Goal: Task Accomplishment & Management: Manage account settings

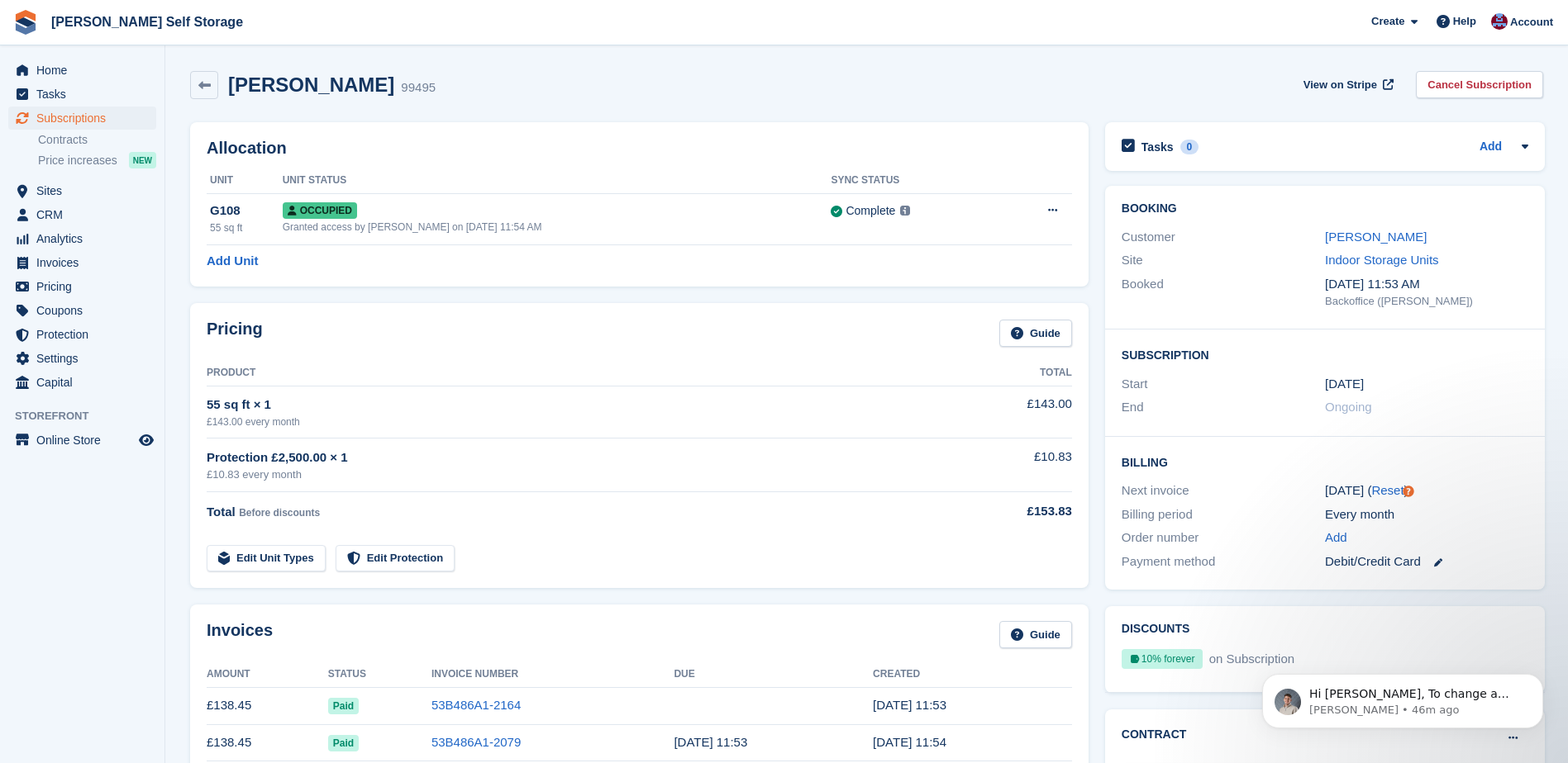
scroll to position [286, 0]
click at [1391, 703] on p "Bradley • 46m ago" at bounding box center [1415, 710] width 213 height 15
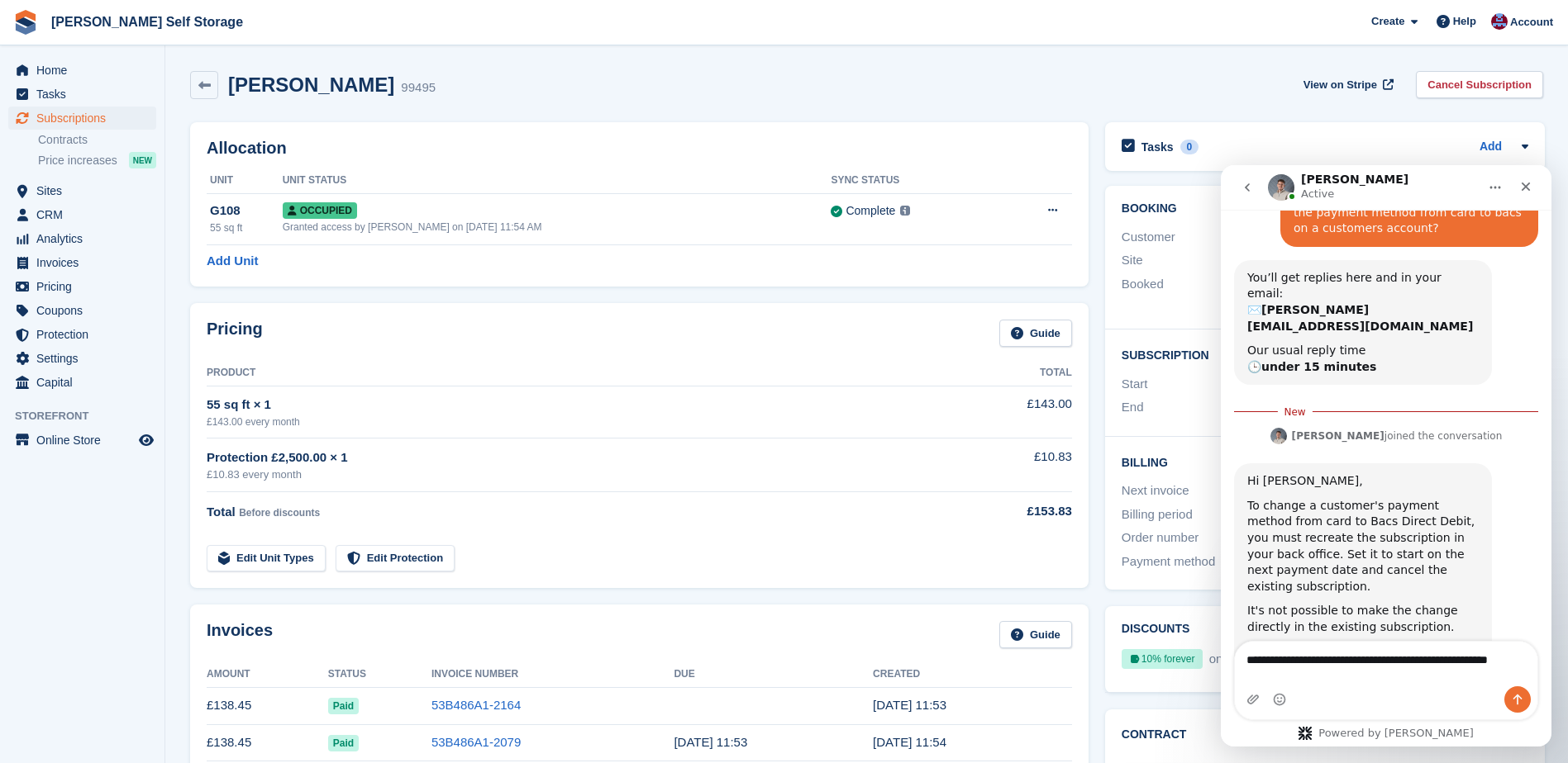
scroll to position [330, 0]
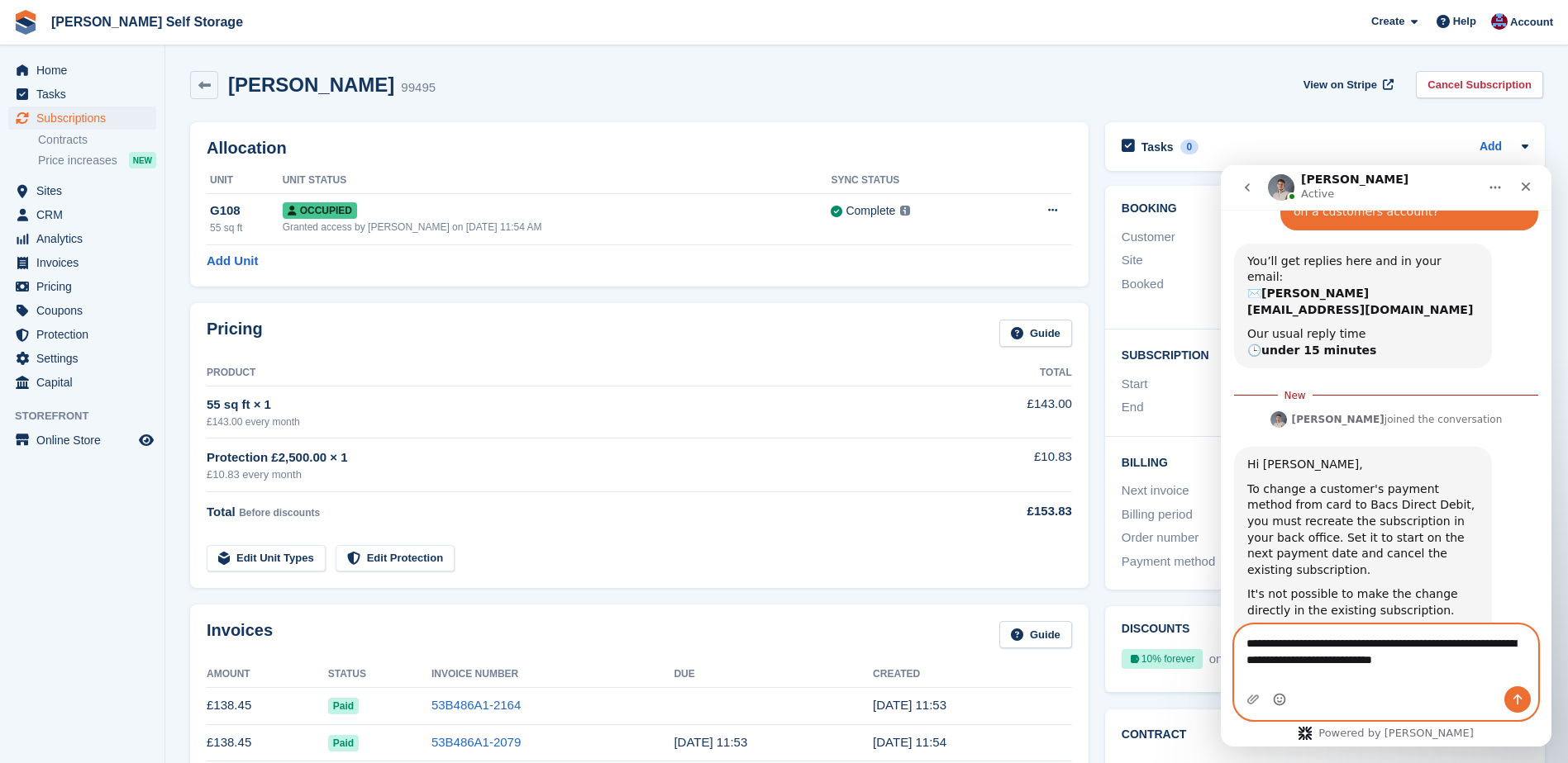
click at [1281, 705] on circle "Emoji picker" at bounding box center [1279, 699] width 11 height 11
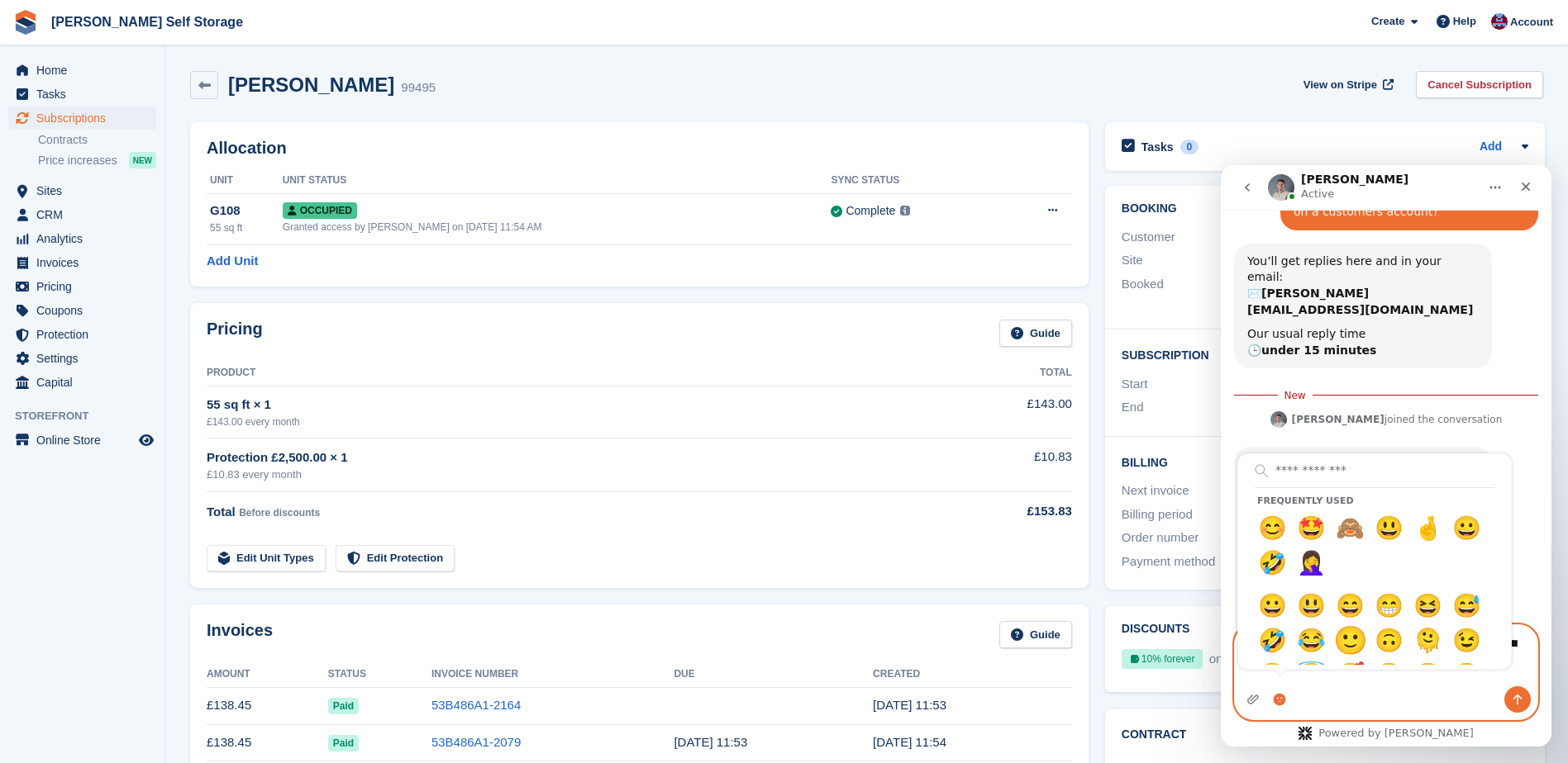
type textarea "**********"
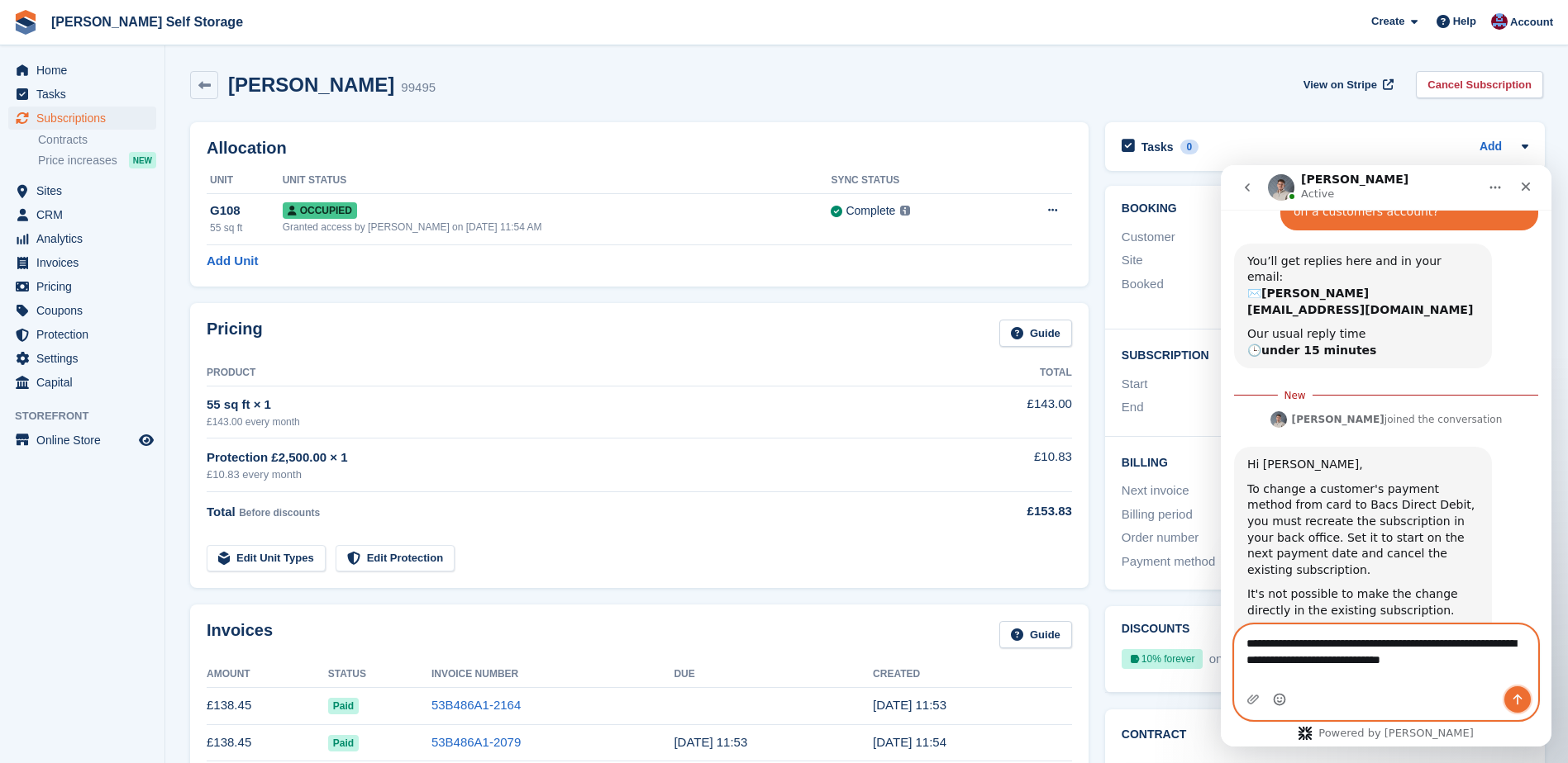
click at [1520, 694] on icon "Send a message…" at bounding box center [1518, 700] width 13 height 13
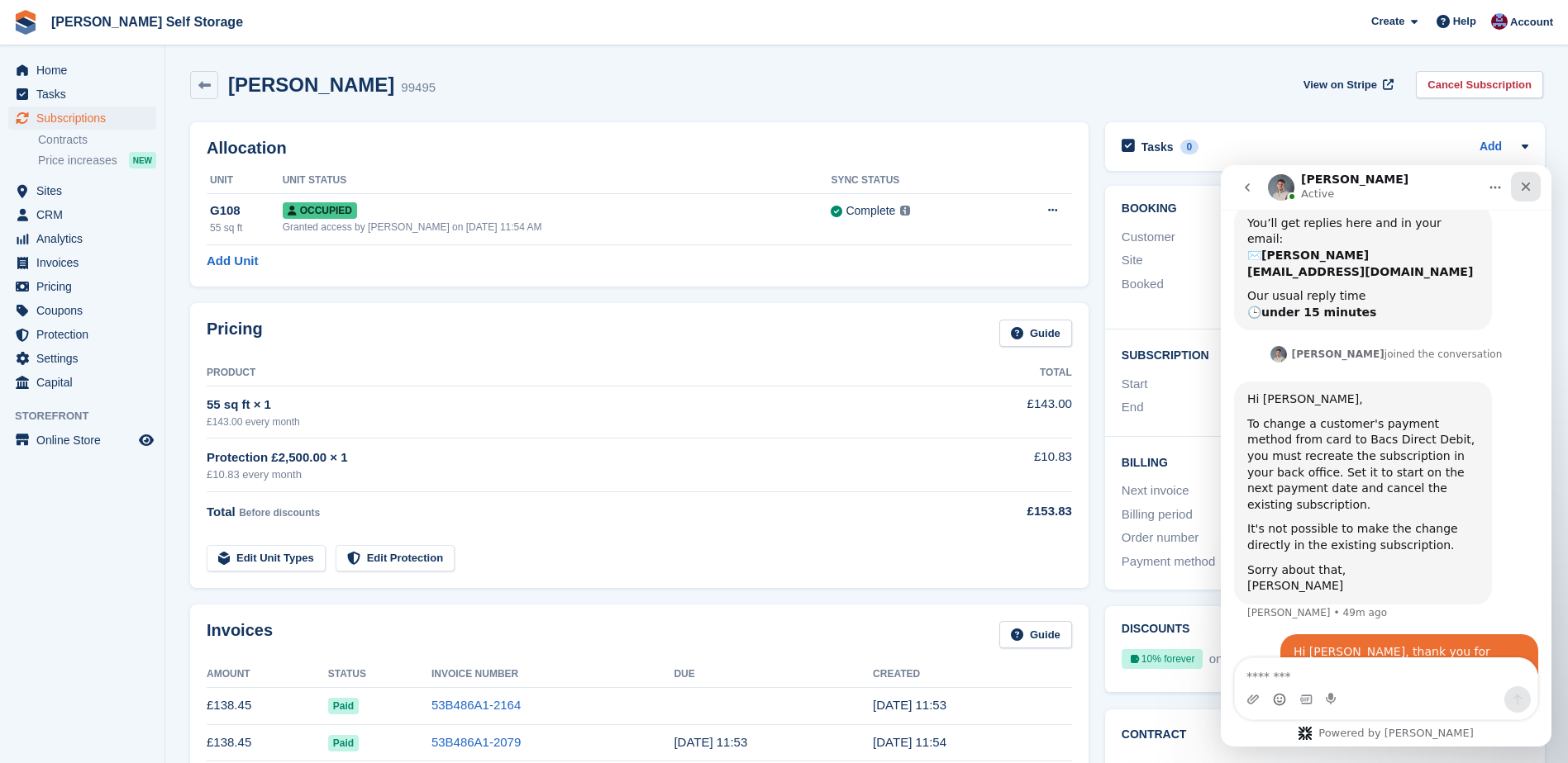
click at [1530, 187] on icon "Close" at bounding box center [1526, 186] width 13 height 13
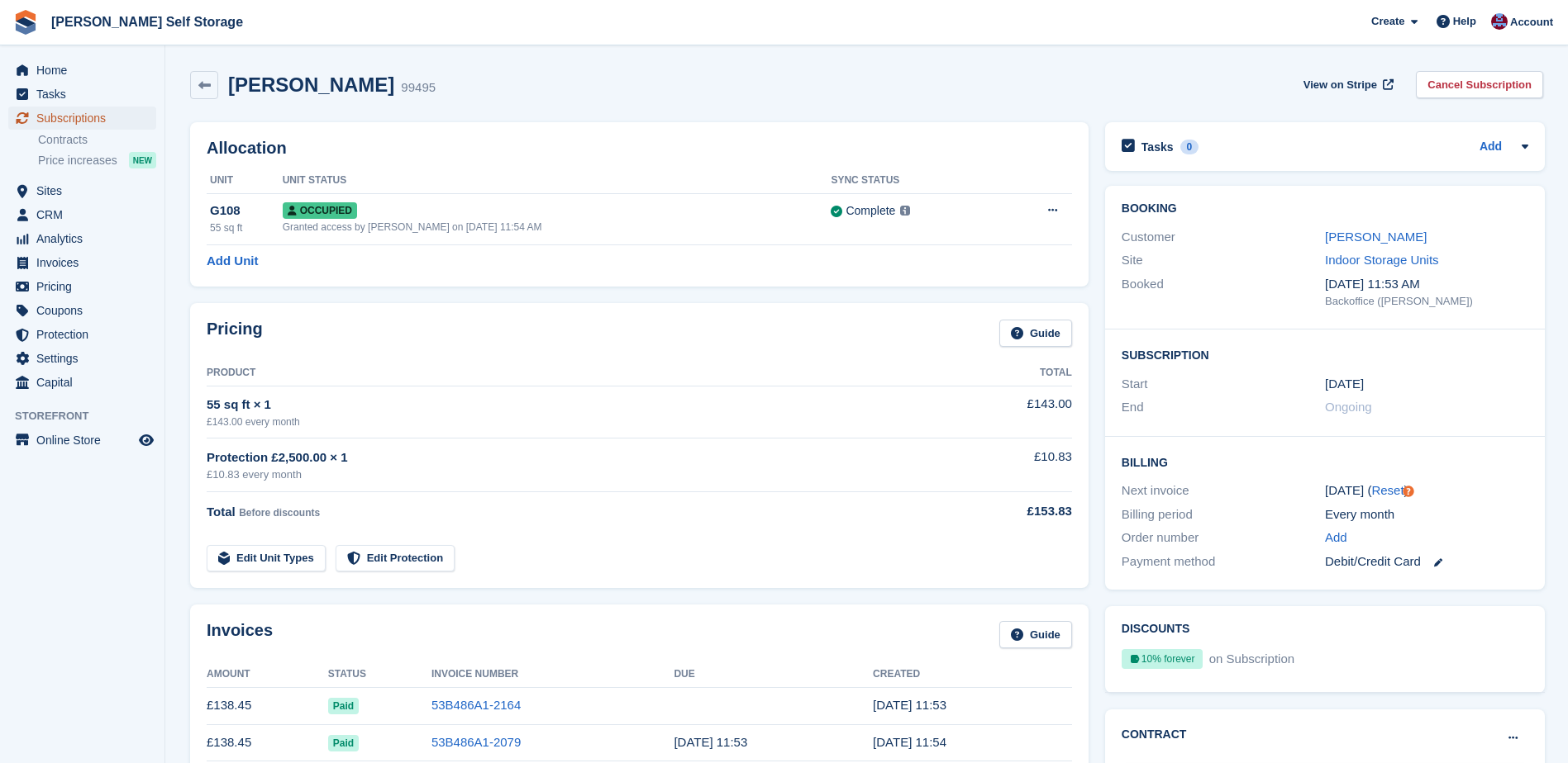
click at [59, 120] on span "Subscriptions" at bounding box center [86, 118] width 99 height 23
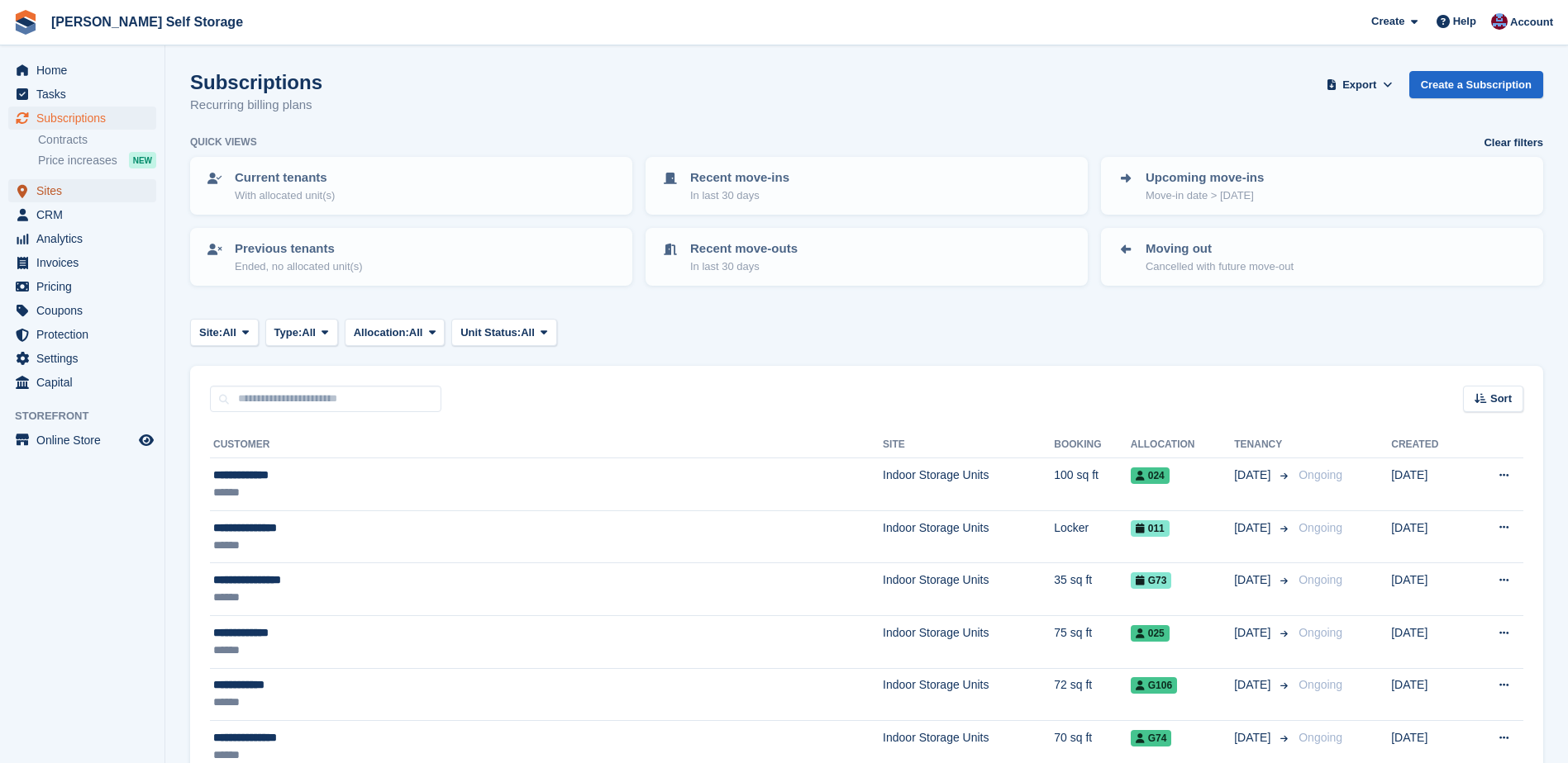
click at [41, 187] on span "Sites" at bounding box center [86, 190] width 99 height 23
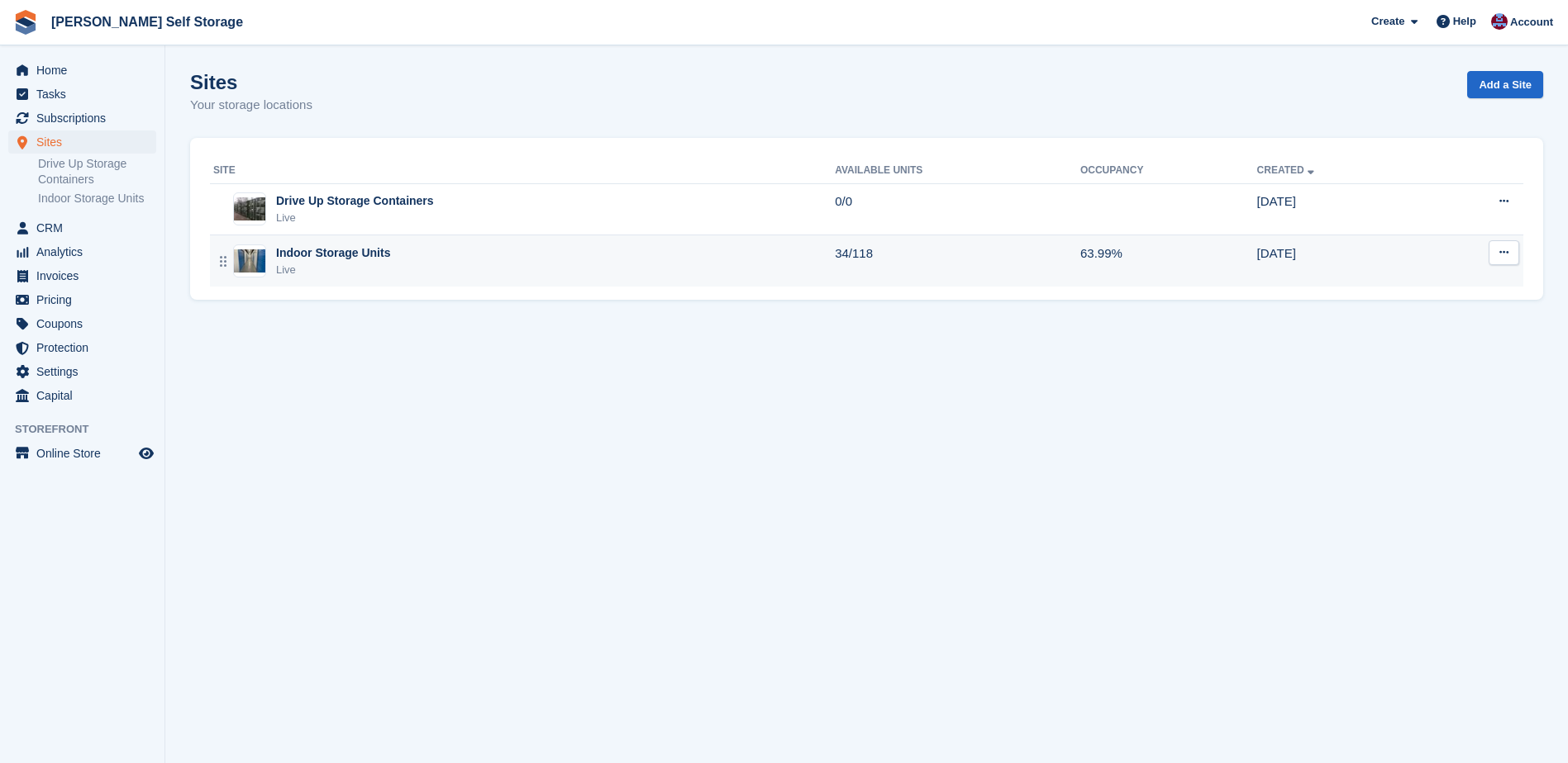
click at [340, 249] on div "Indoor Storage Units" at bounding box center [333, 253] width 114 height 17
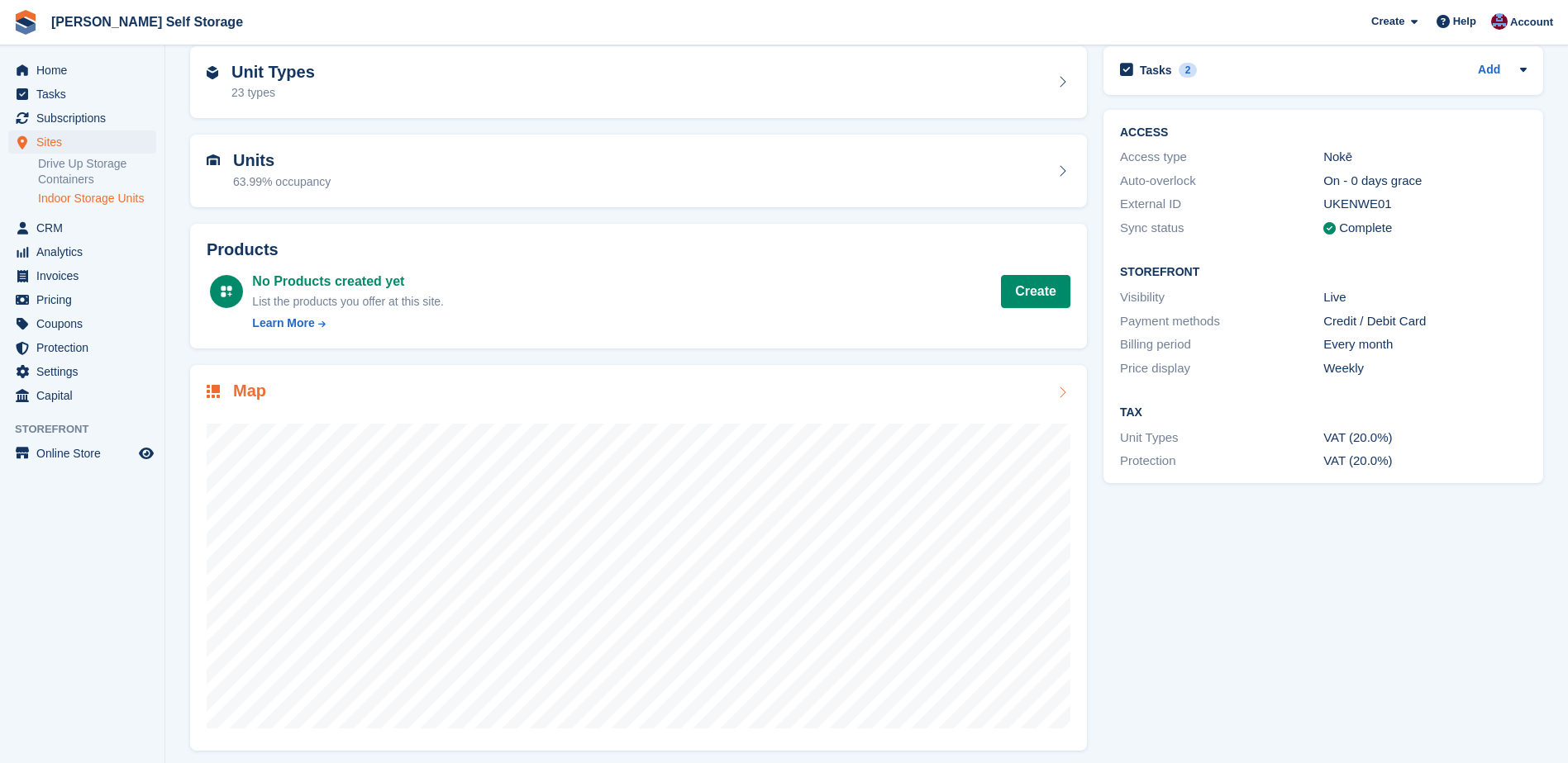
scroll to position [83, 0]
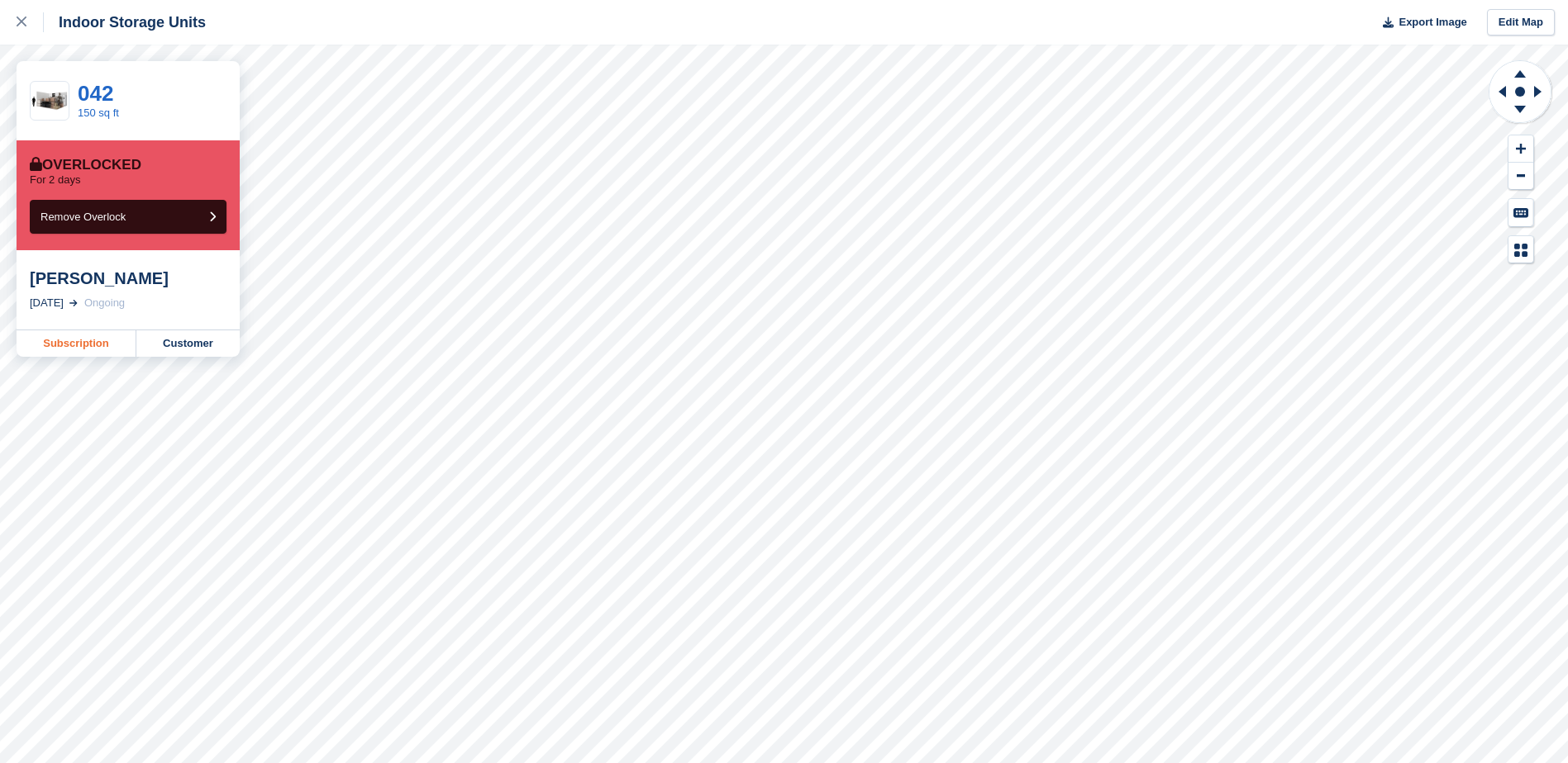
click at [50, 344] on link "Subscription" at bounding box center [76, 344] width 120 height 26
click at [74, 344] on link "Subscription" at bounding box center [76, 344] width 120 height 26
click at [102, 349] on link "Subscription" at bounding box center [76, 344] width 120 height 26
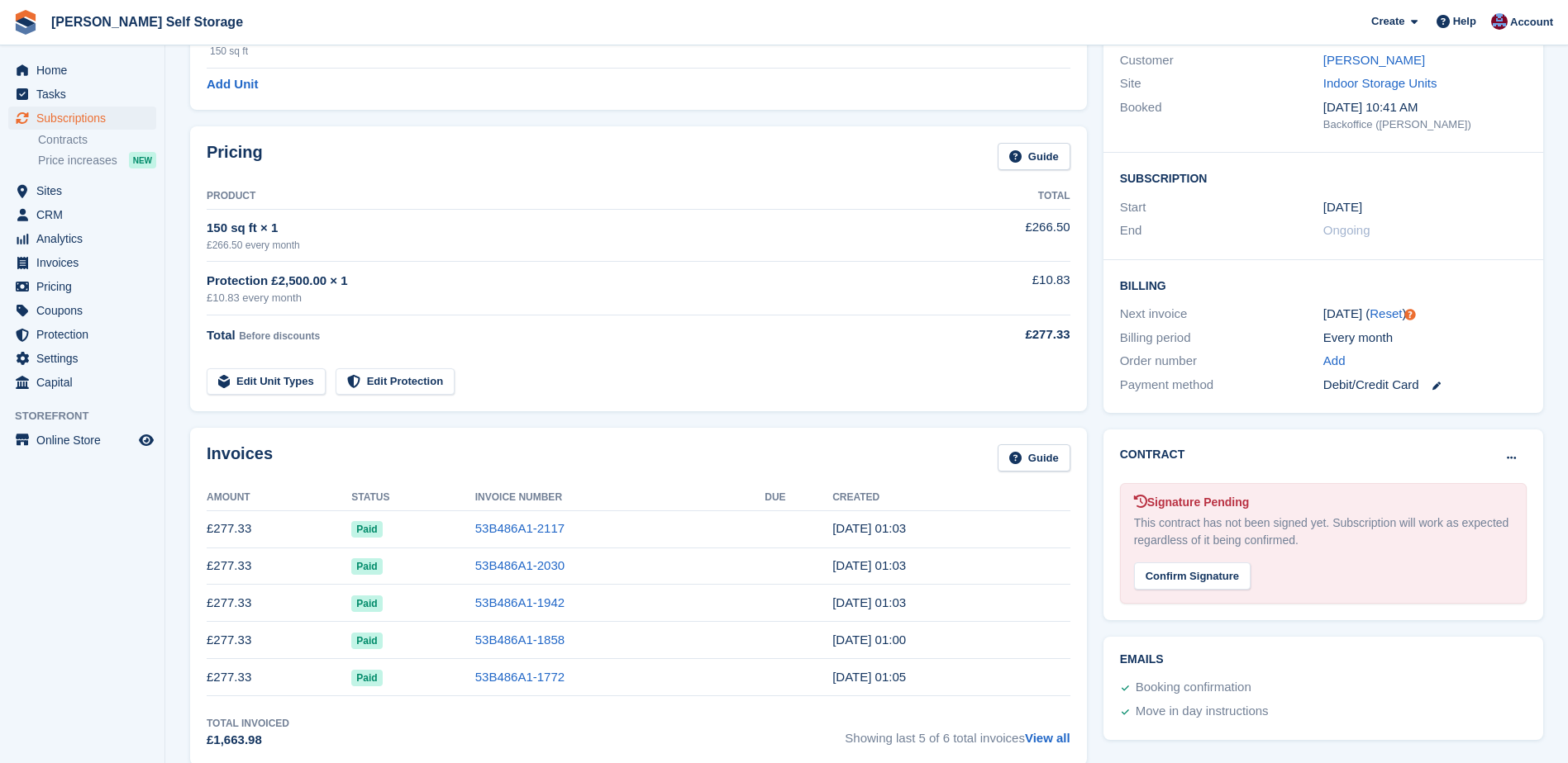
scroll to position [165, 0]
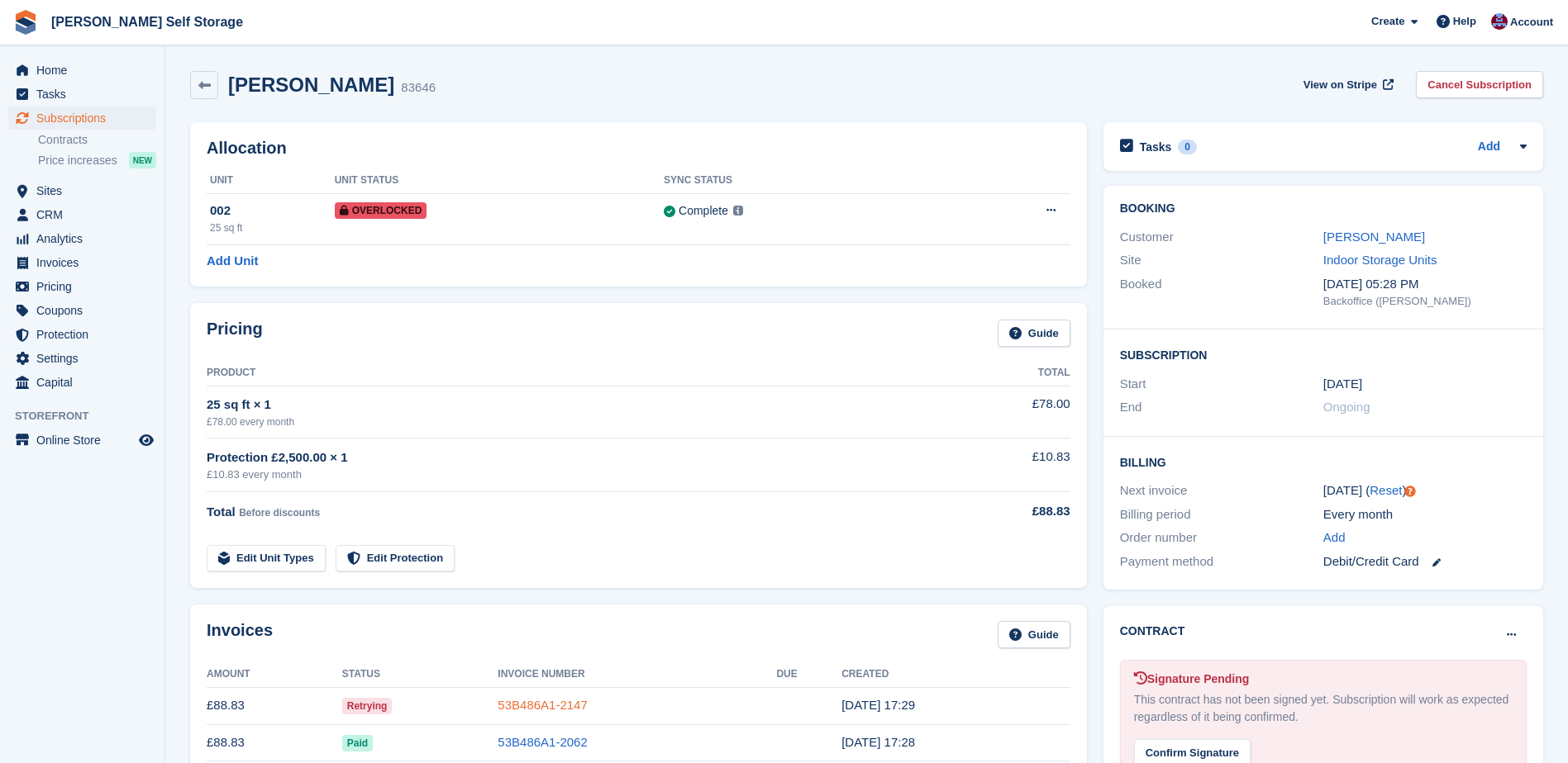
click at [515, 705] on link "53B486A1-2147" at bounding box center [542, 705] width 90 height 14
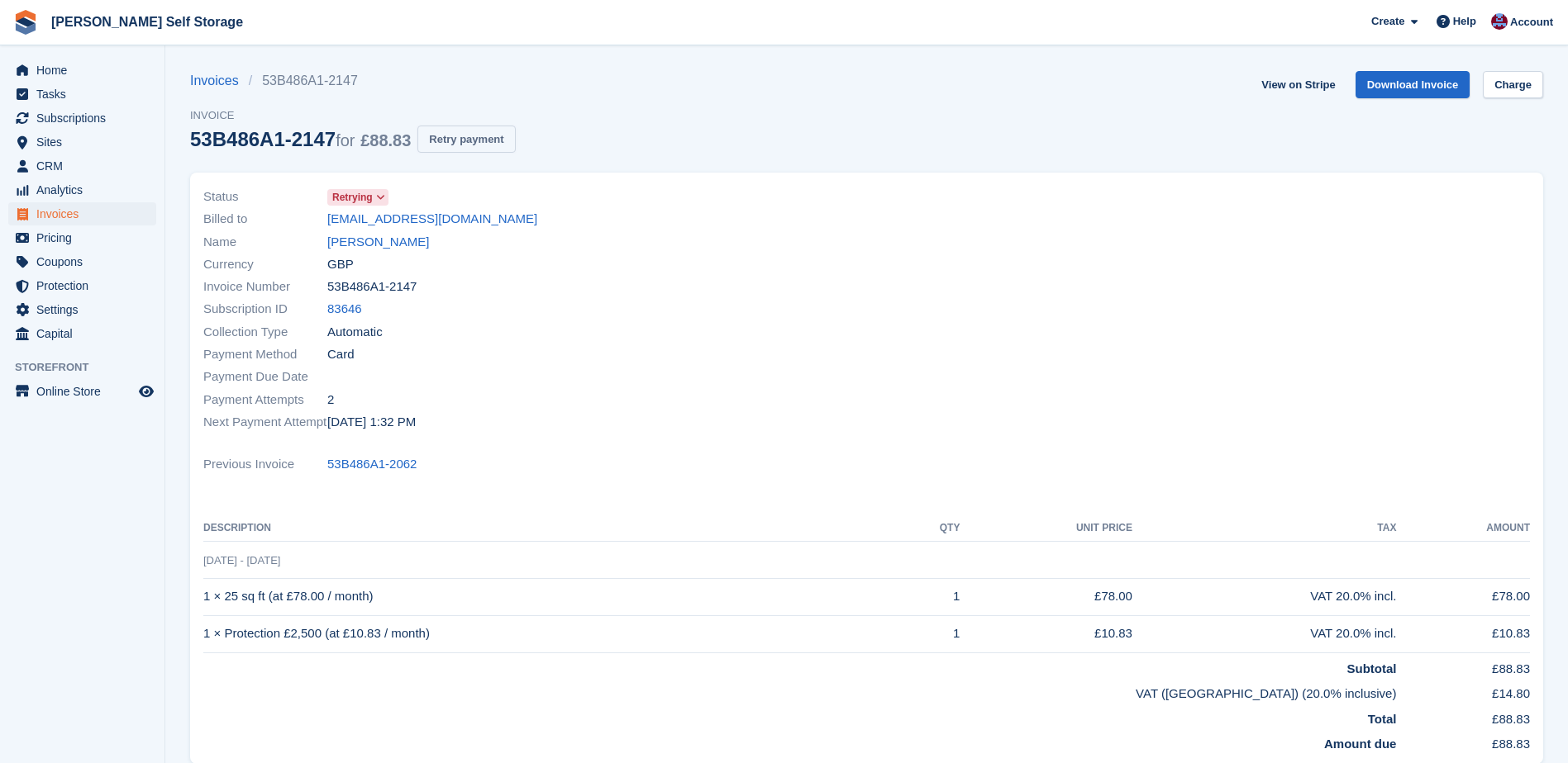
click at [474, 133] on button "Retry payment" at bounding box center [466, 139] width 98 height 27
click at [53, 68] on span "Home" at bounding box center [86, 69] width 99 height 23
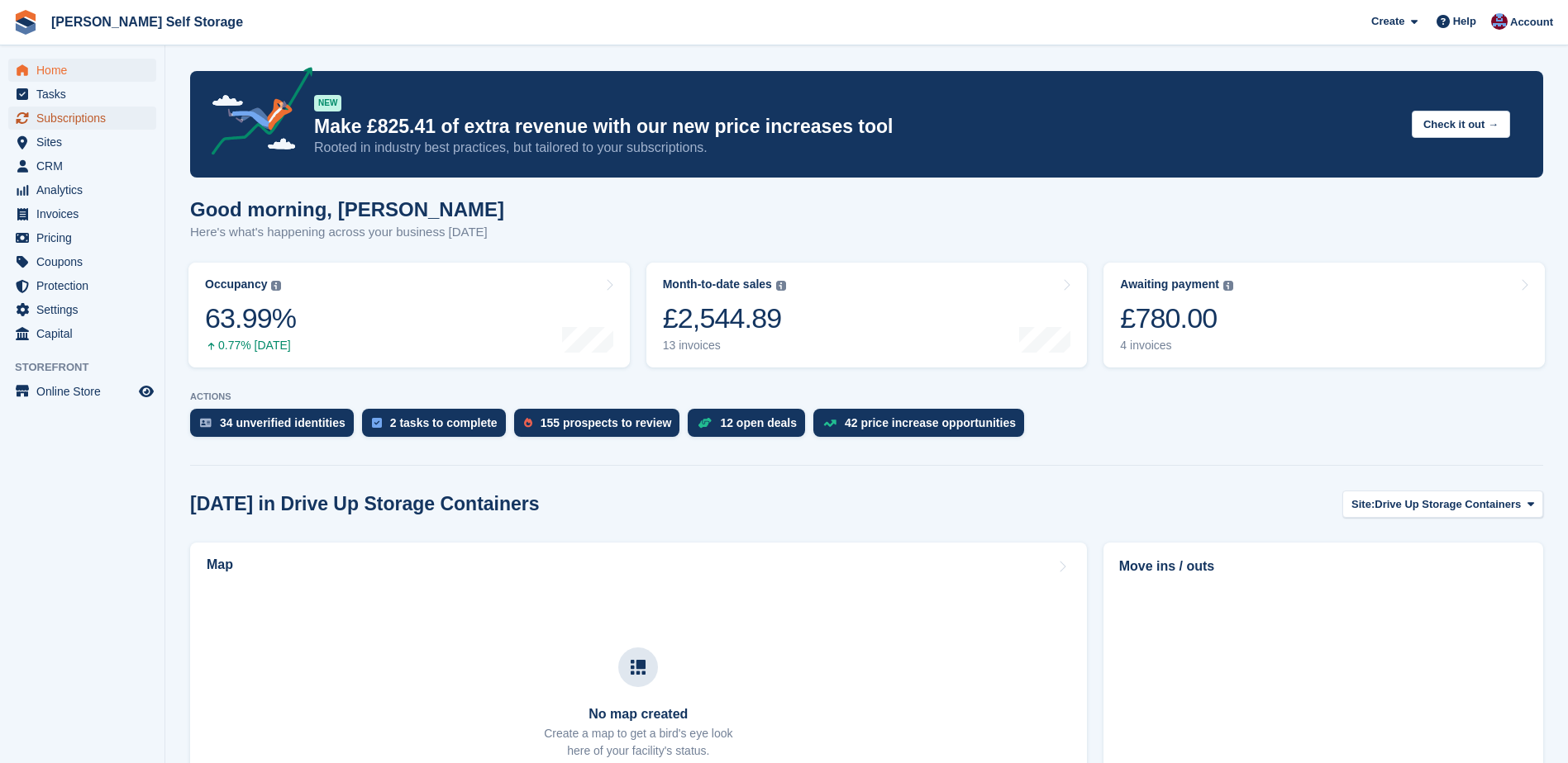
click at [73, 120] on span "Subscriptions" at bounding box center [86, 118] width 99 height 23
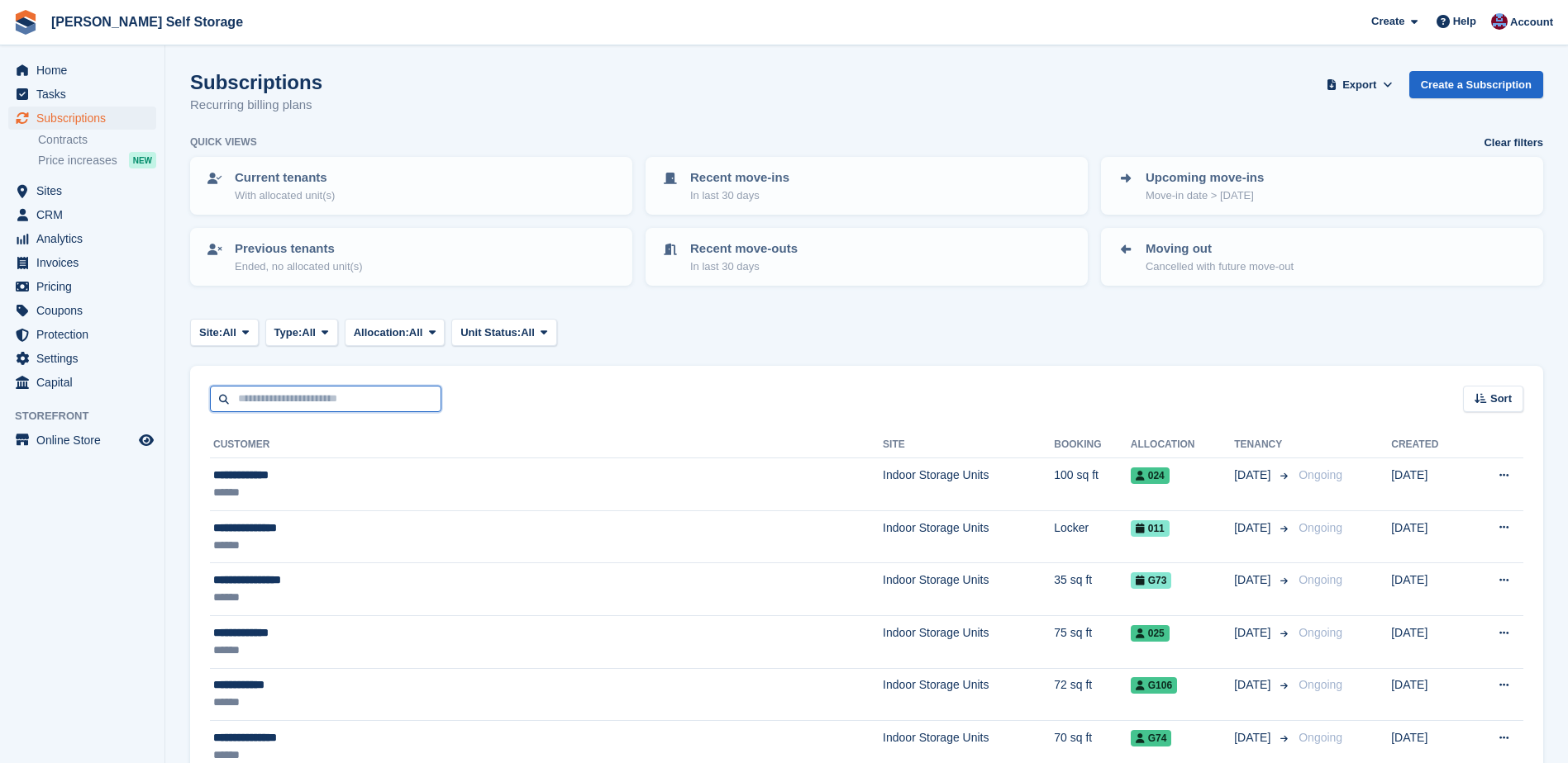
click at [241, 398] on input "text" at bounding box center [325, 399] width 231 height 27
type input "*****"
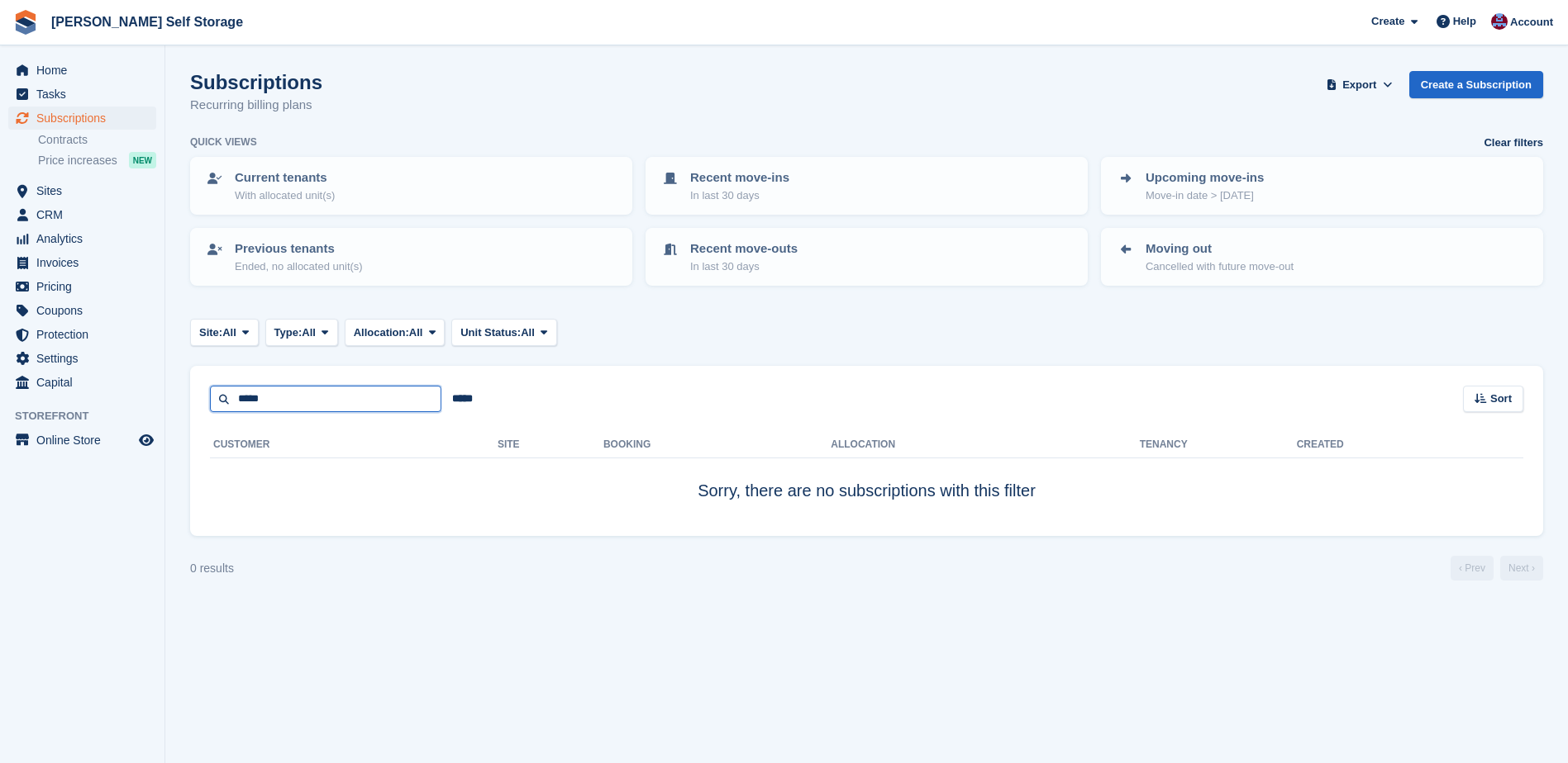
drag, startPoint x: 291, startPoint y: 400, endPoint x: 199, endPoint y: 384, distance: 93.4
click at [201, 398] on div "***** ***** Sort Sort by Customer name Date created Move in date Move out date …" at bounding box center [867, 390] width 1353 height 48
click at [58, 117] on span "Subscriptions" at bounding box center [86, 118] width 99 height 23
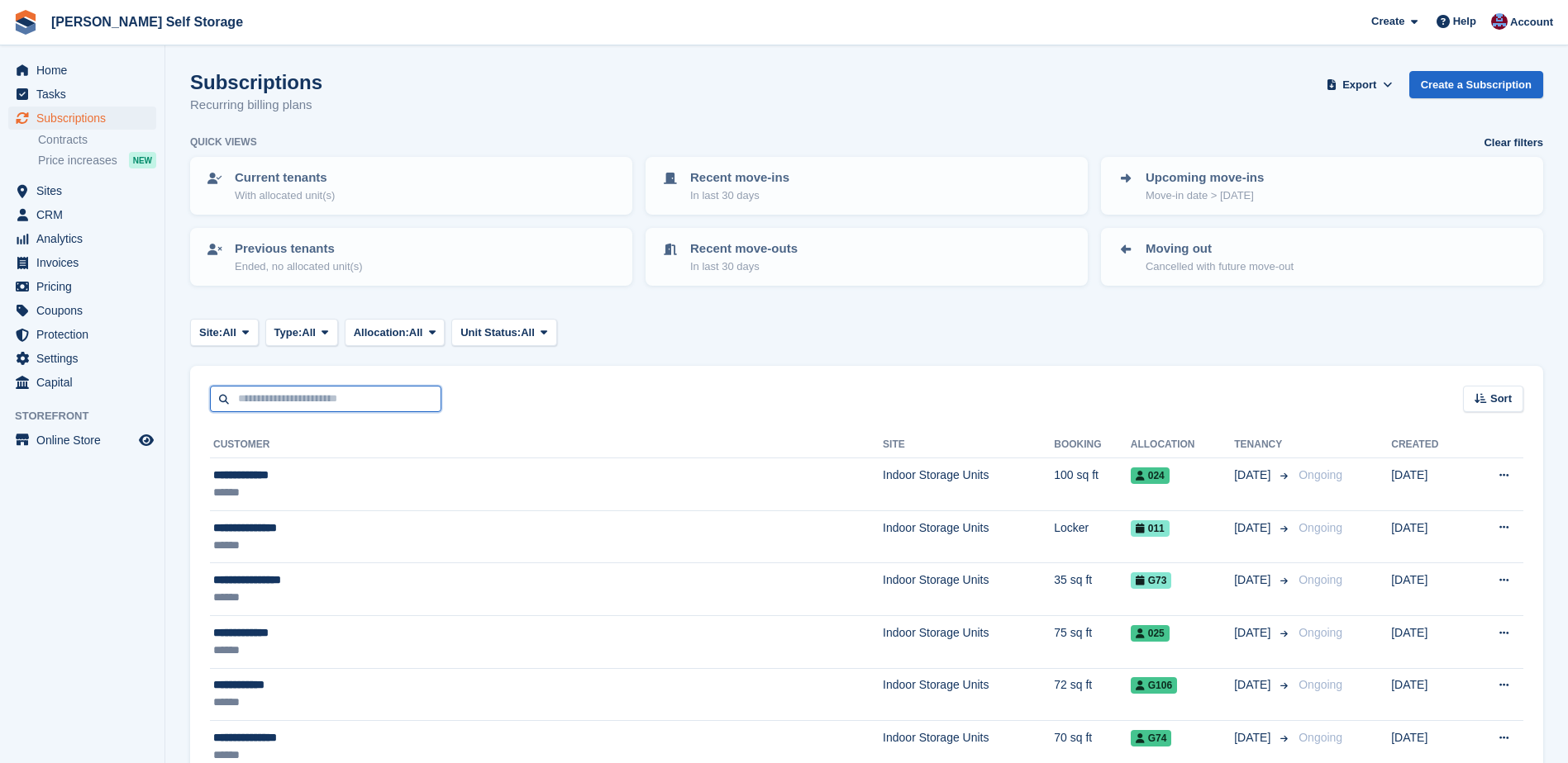
click at [251, 398] on input "text" at bounding box center [325, 399] width 231 height 27
type input "****"
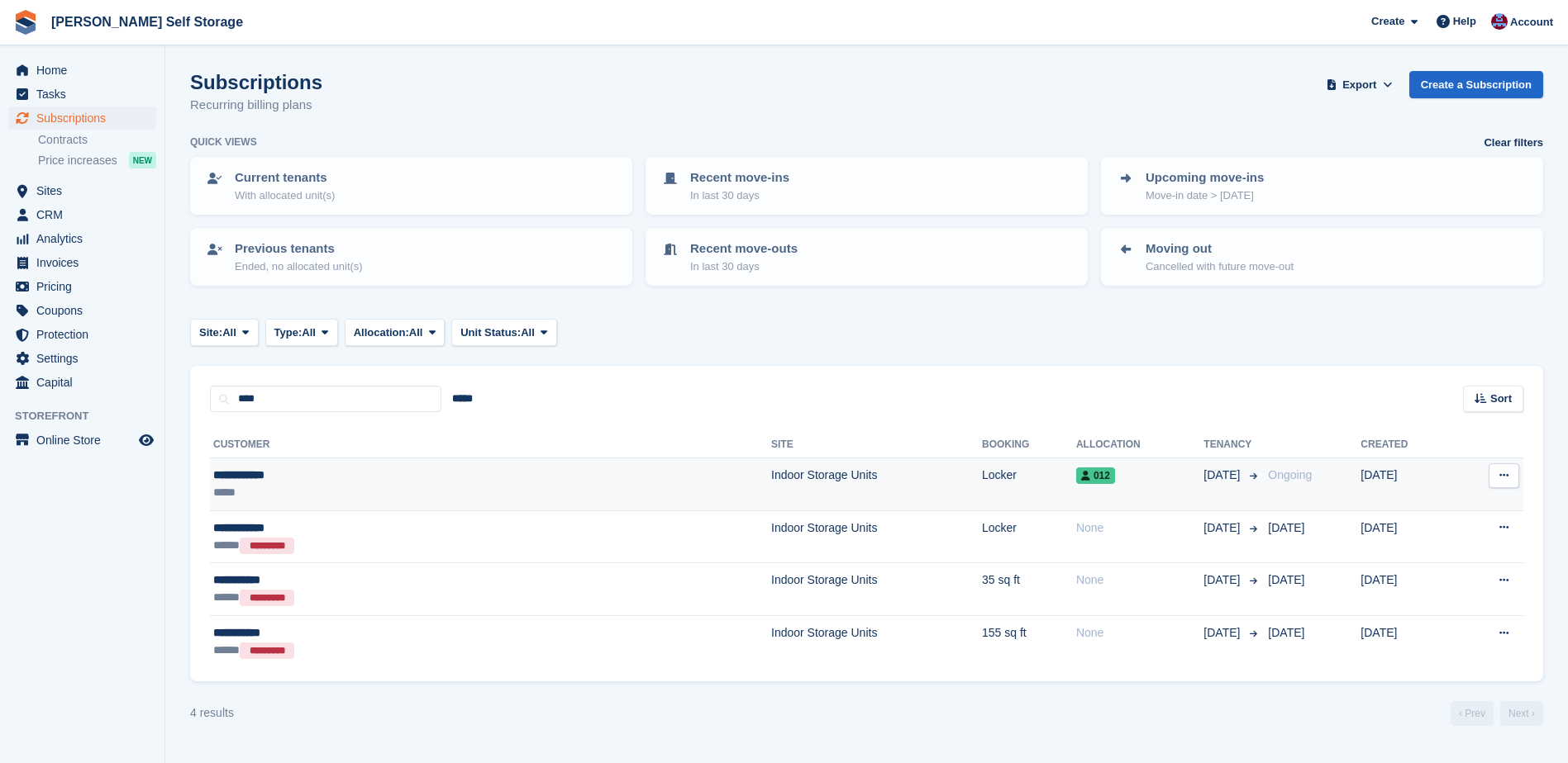
click at [263, 480] on div "**********" at bounding box center [353, 475] width 280 height 17
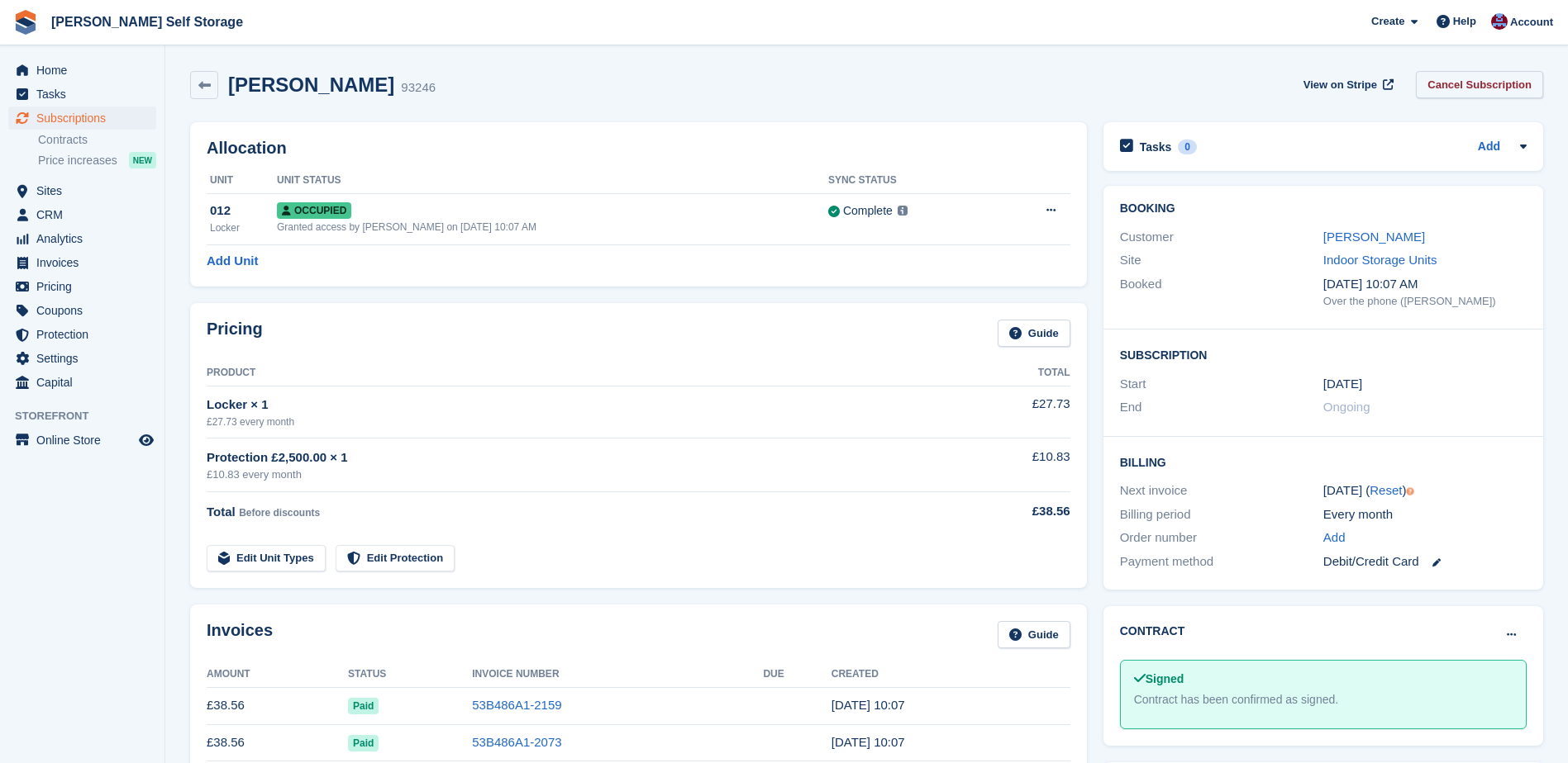
click at [1483, 80] on link "Cancel Subscription" at bounding box center [1479, 85] width 127 height 27
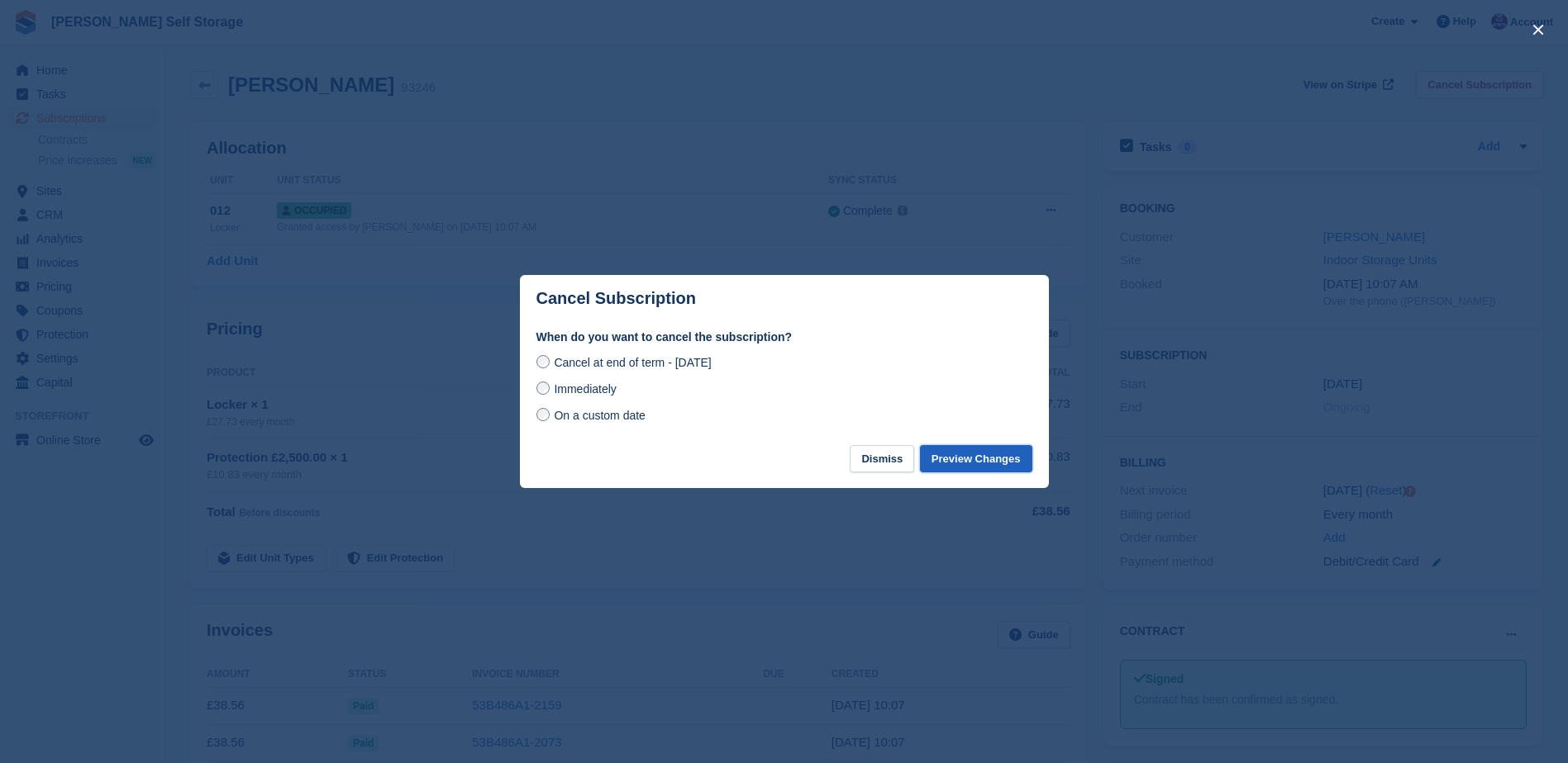
click at [965, 462] on button "Preview Changes" at bounding box center [976, 459] width 112 height 27
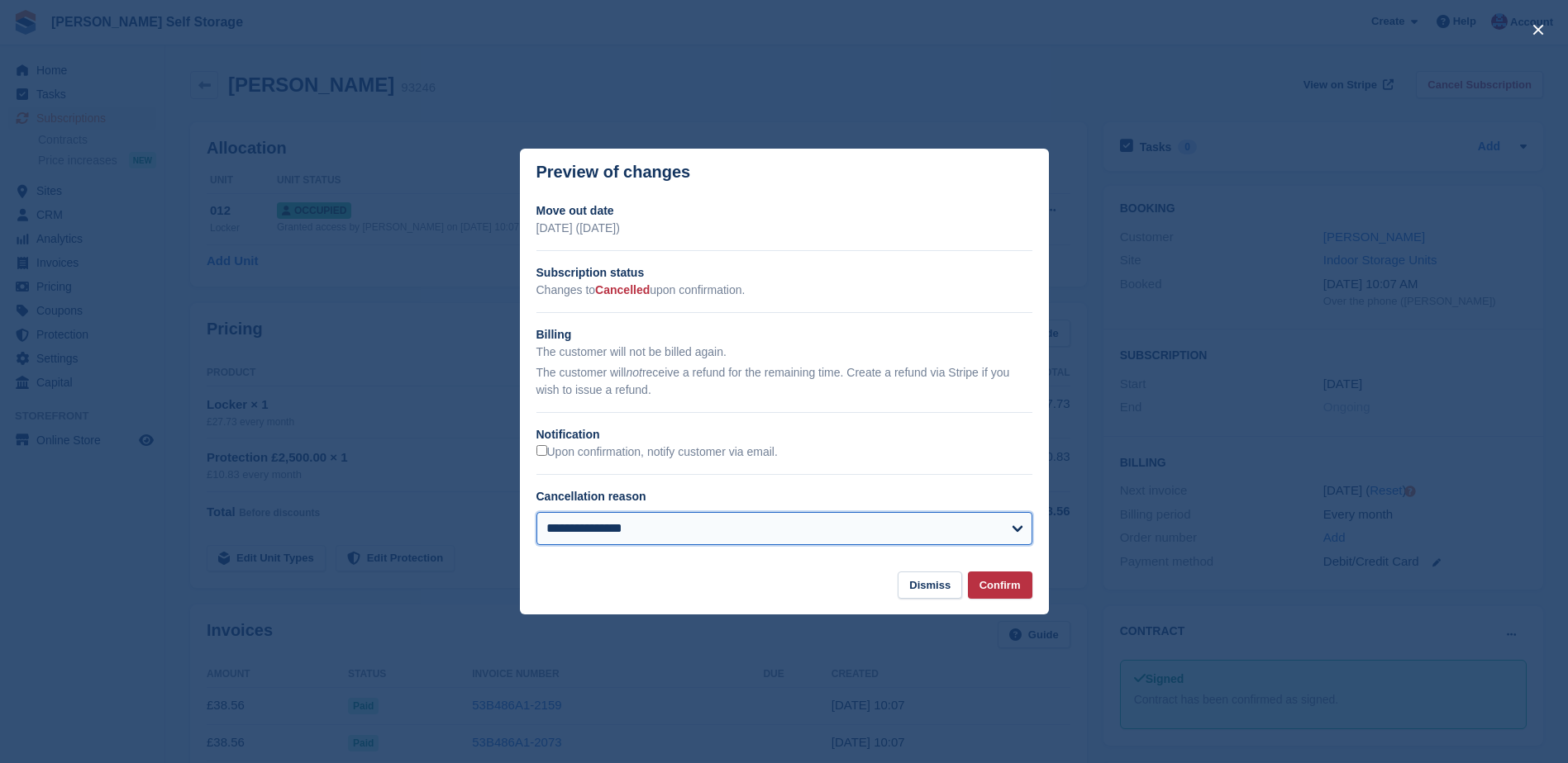
click at [1016, 525] on select "**********" at bounding box center [784, 529] width 496 height 33
select select "**********"
click at [537, 514] on select "**********" at bounding box center [784, 529] width 496 height 33
click at [987, 581] on button "Confirm" at bounding box center [1000, 586] width 65 height 27
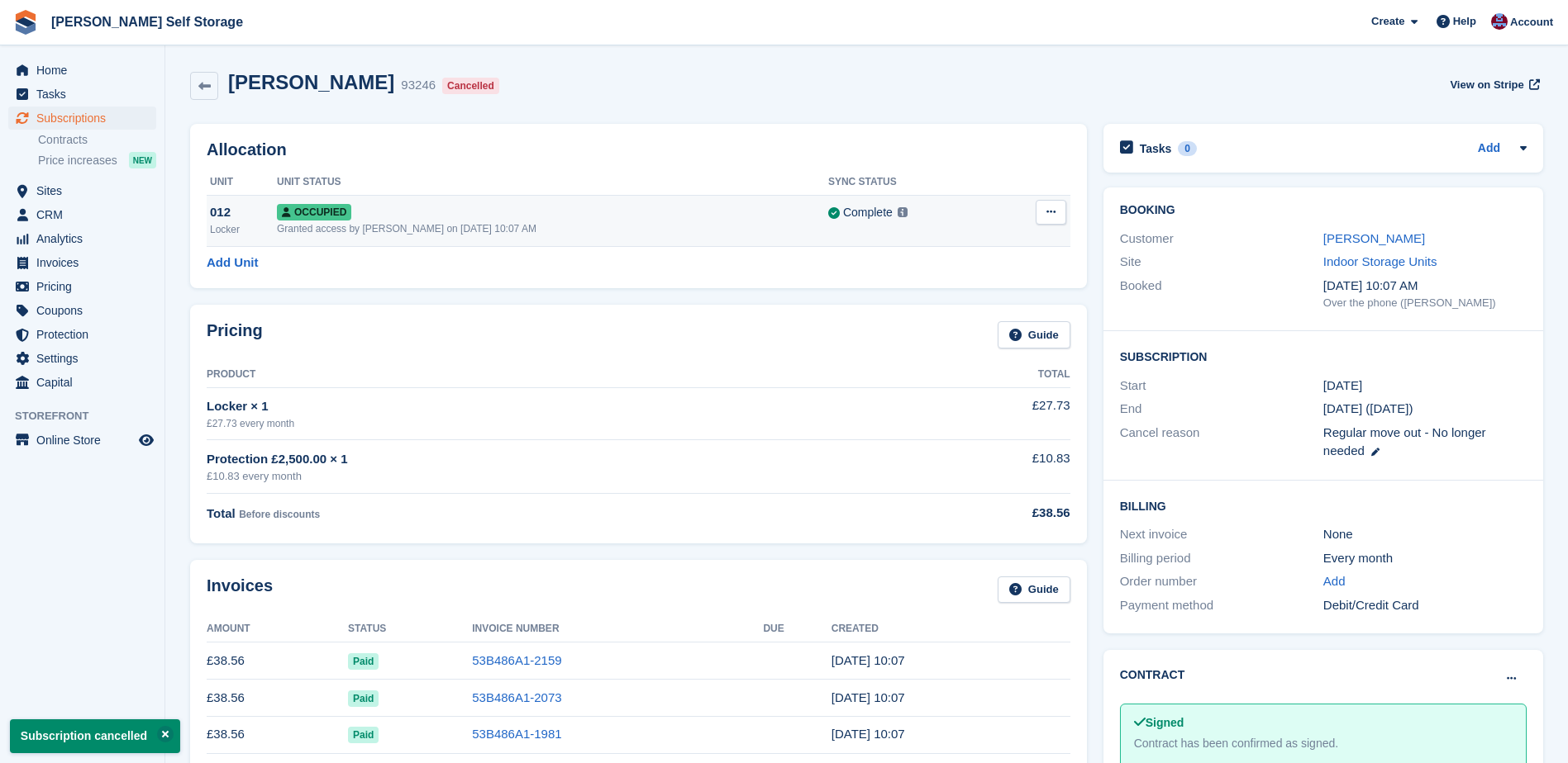
click at [1069, 215] on td "Overlock Repossess Deallocate" at bounding box center [1033, 220] width 73 height 51
click at [1055, 213] on button at bounding box center [1051, 212] width 30 height 25
click at [955, 298] on p "Deallocate" at bounding box center [987, 302] width 144 height 22
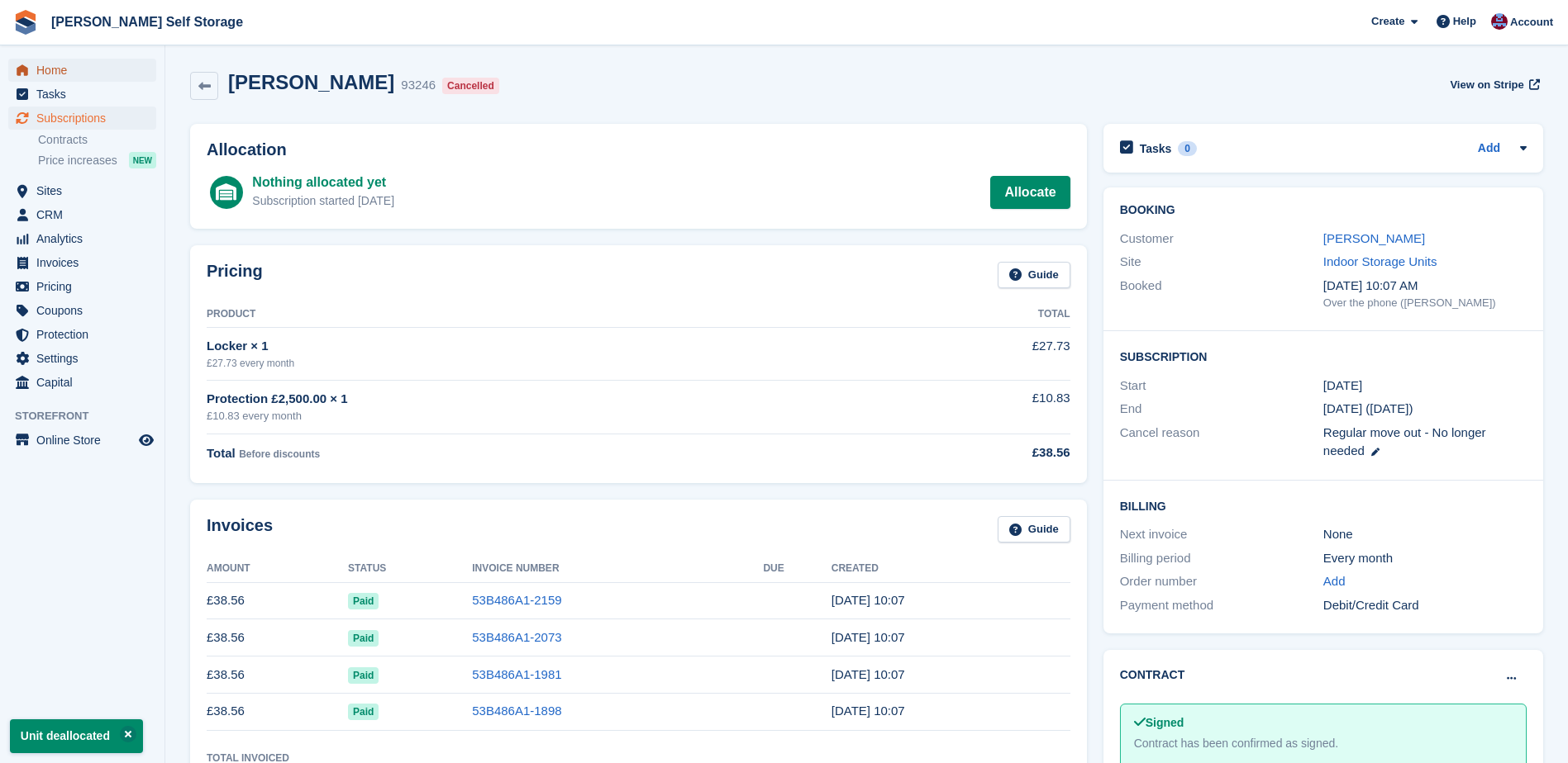
click at [61, 68] on span "Home" at bounding box center [86, 69] width 99 height 23
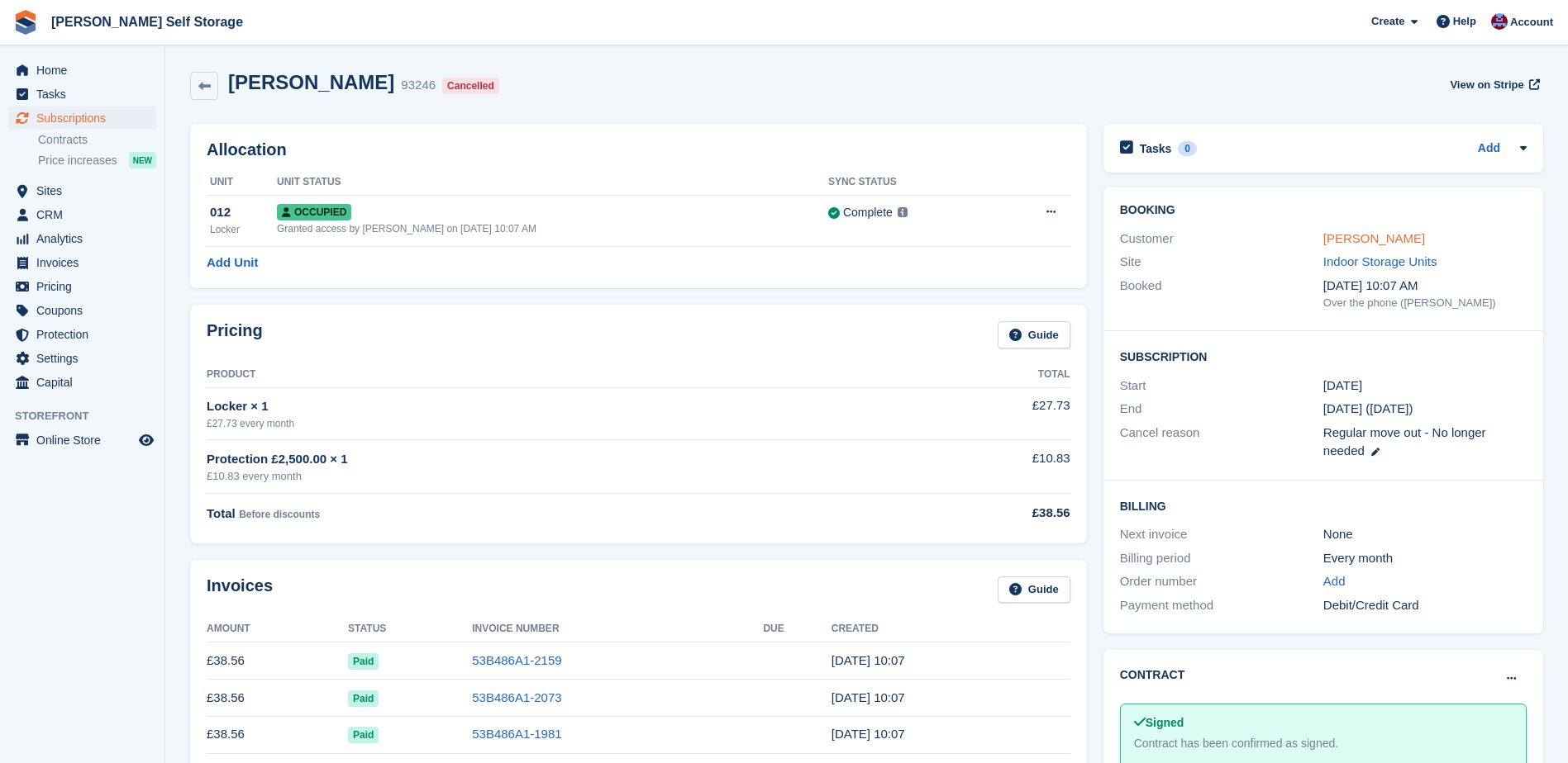
click at [1366, 239] on link "Kim Steekamp" at bounding box center [1373, 238] width 101 height 14
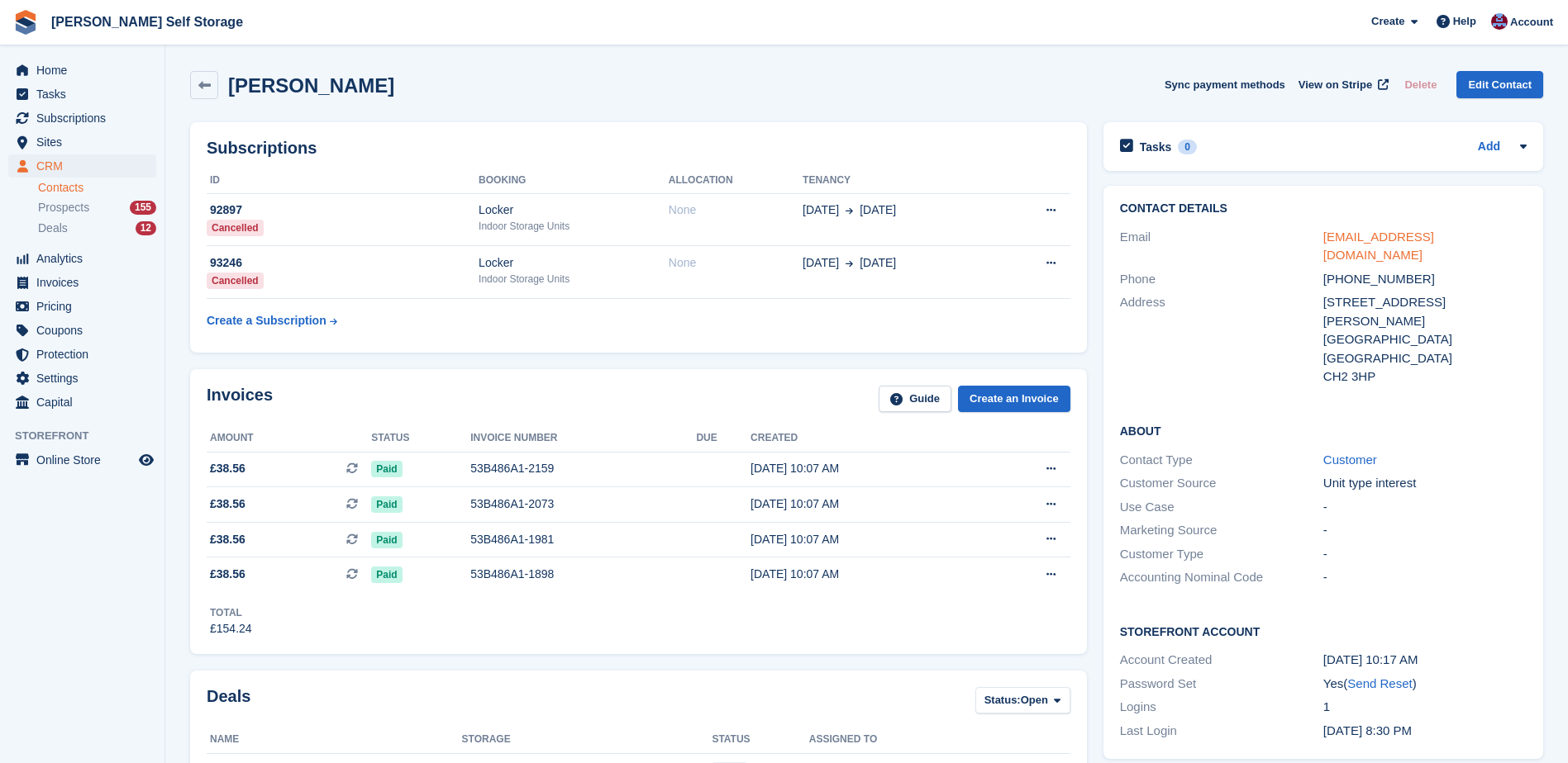
click at [1366, 238] on link "notes@polka.co.za" at bounding box center [1378, 246] width 111 height 33
click at [52, 69] on span "Home" at bounding box center [86, 69] width 99 height 23
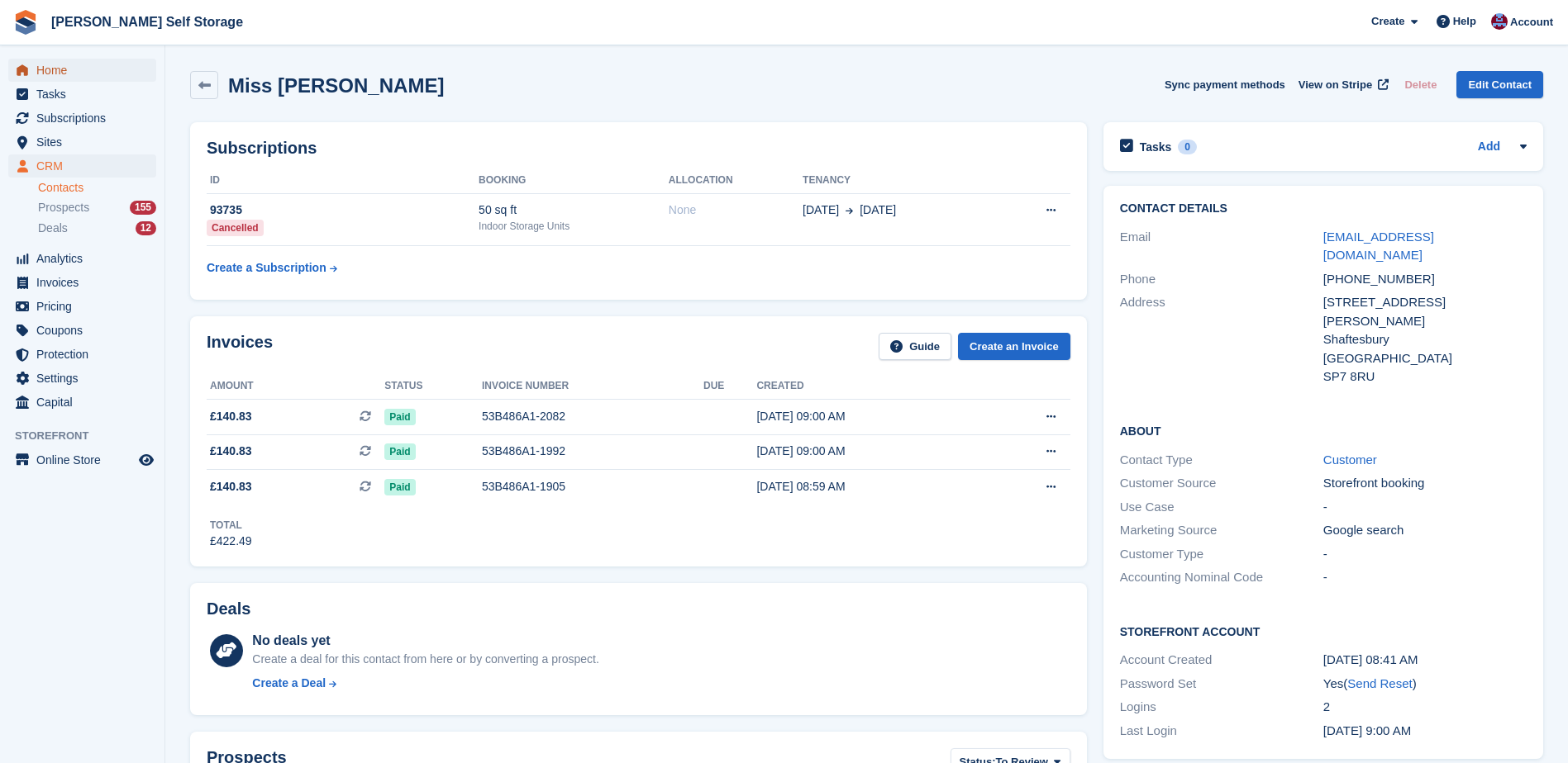
click at [68, 80] on span "Home" at bounding box center [86, 69] width 99 height 23
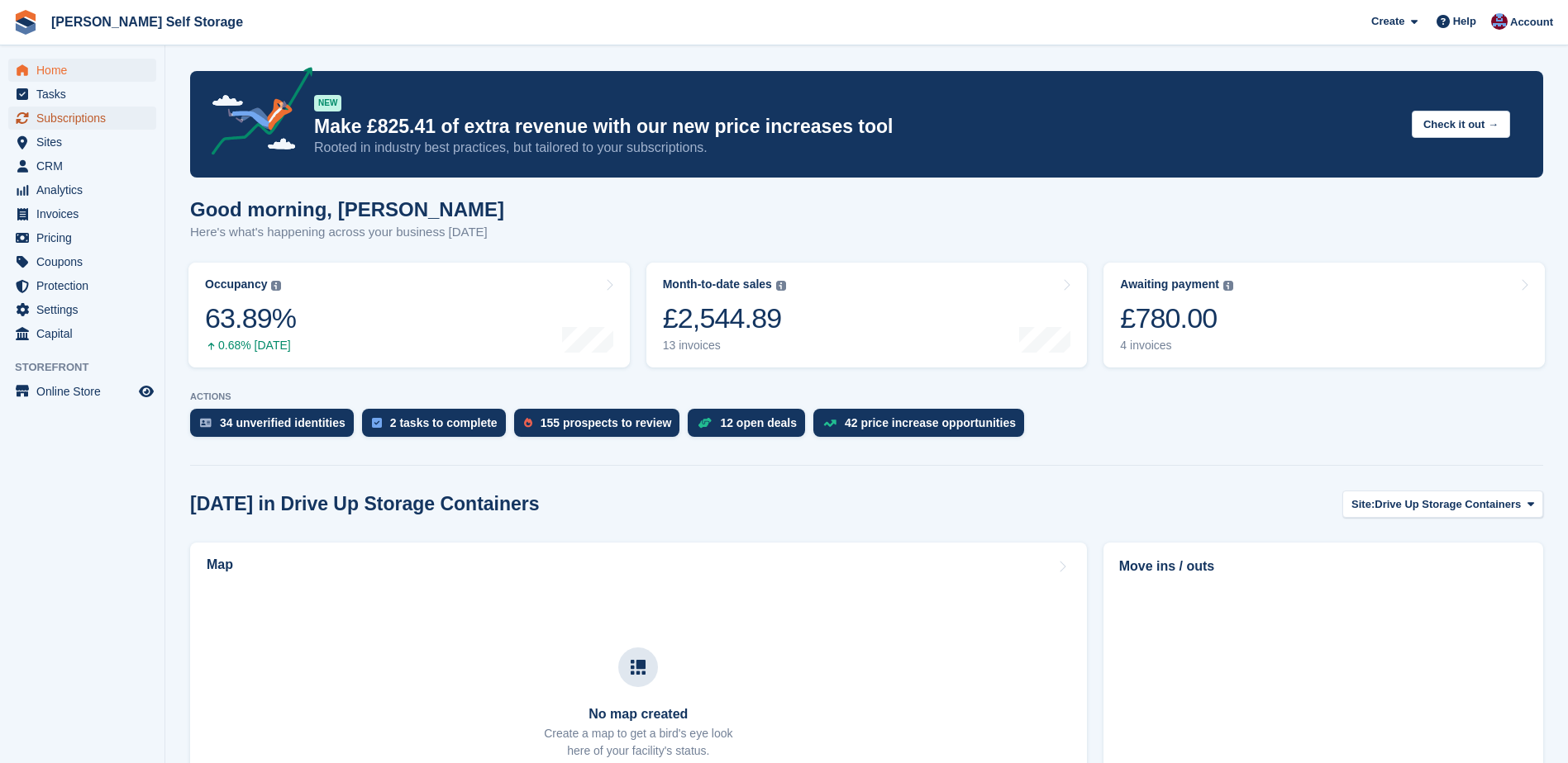
click at [85, 116] on span "Subscriptions" at bounding box center [86, 118] width 99 height 23
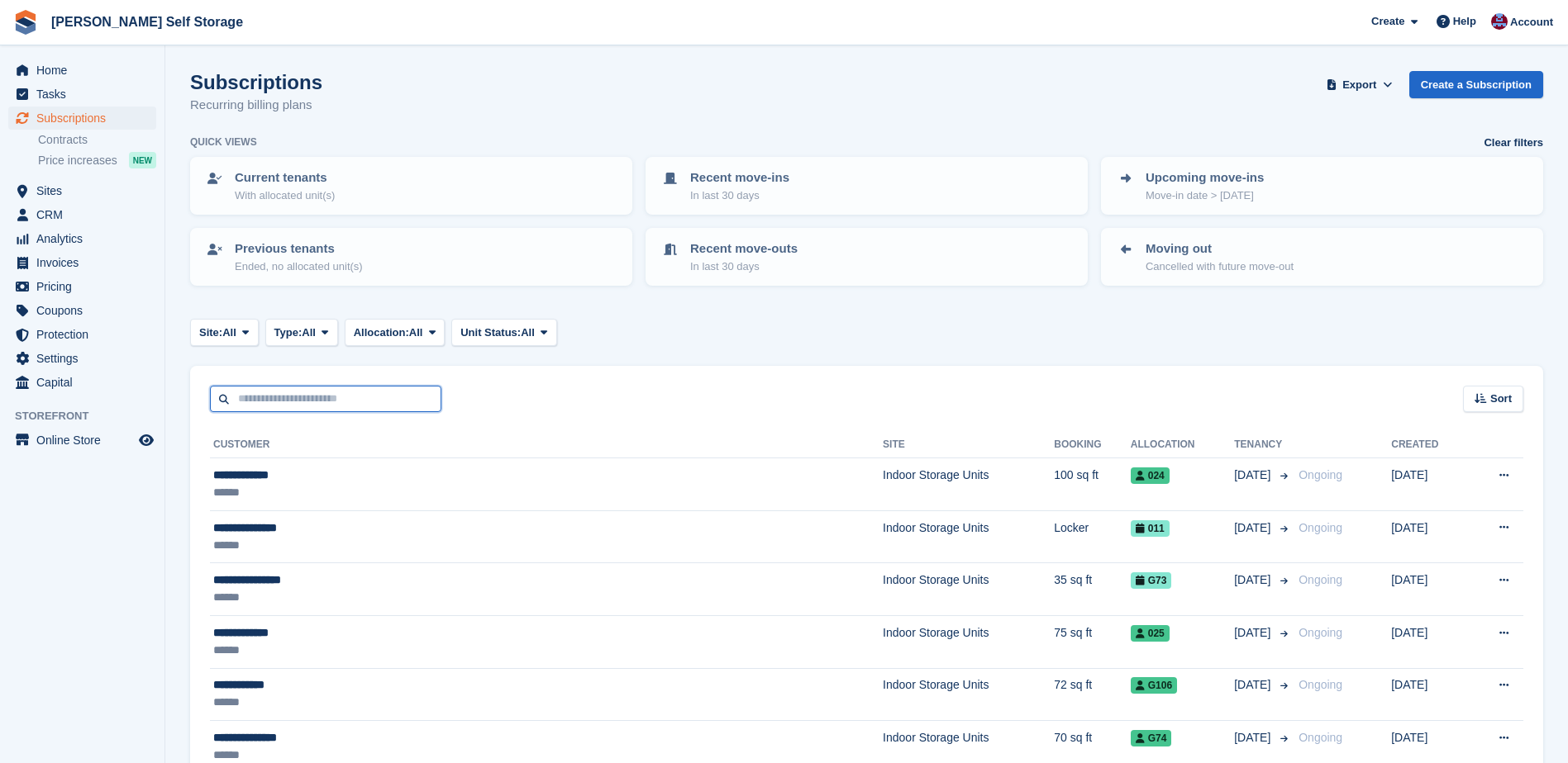
click at [252, 404] on input "text" at bounding box center [325, 399] width 231 height 27
type input "****"
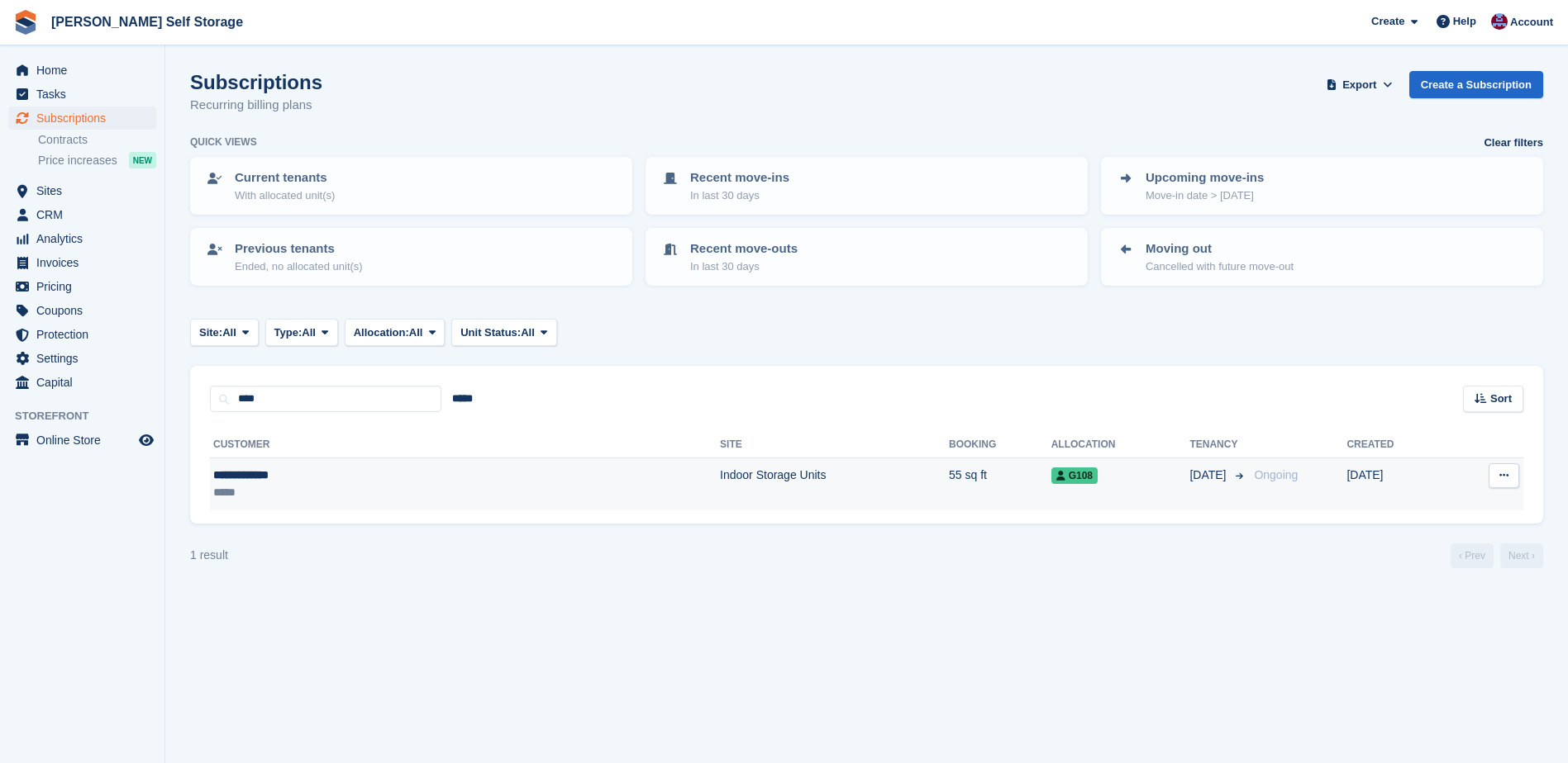
click at [720, 482] on td "Indoor Storage Units" at bounding box center [834, 484] width 229 height 52
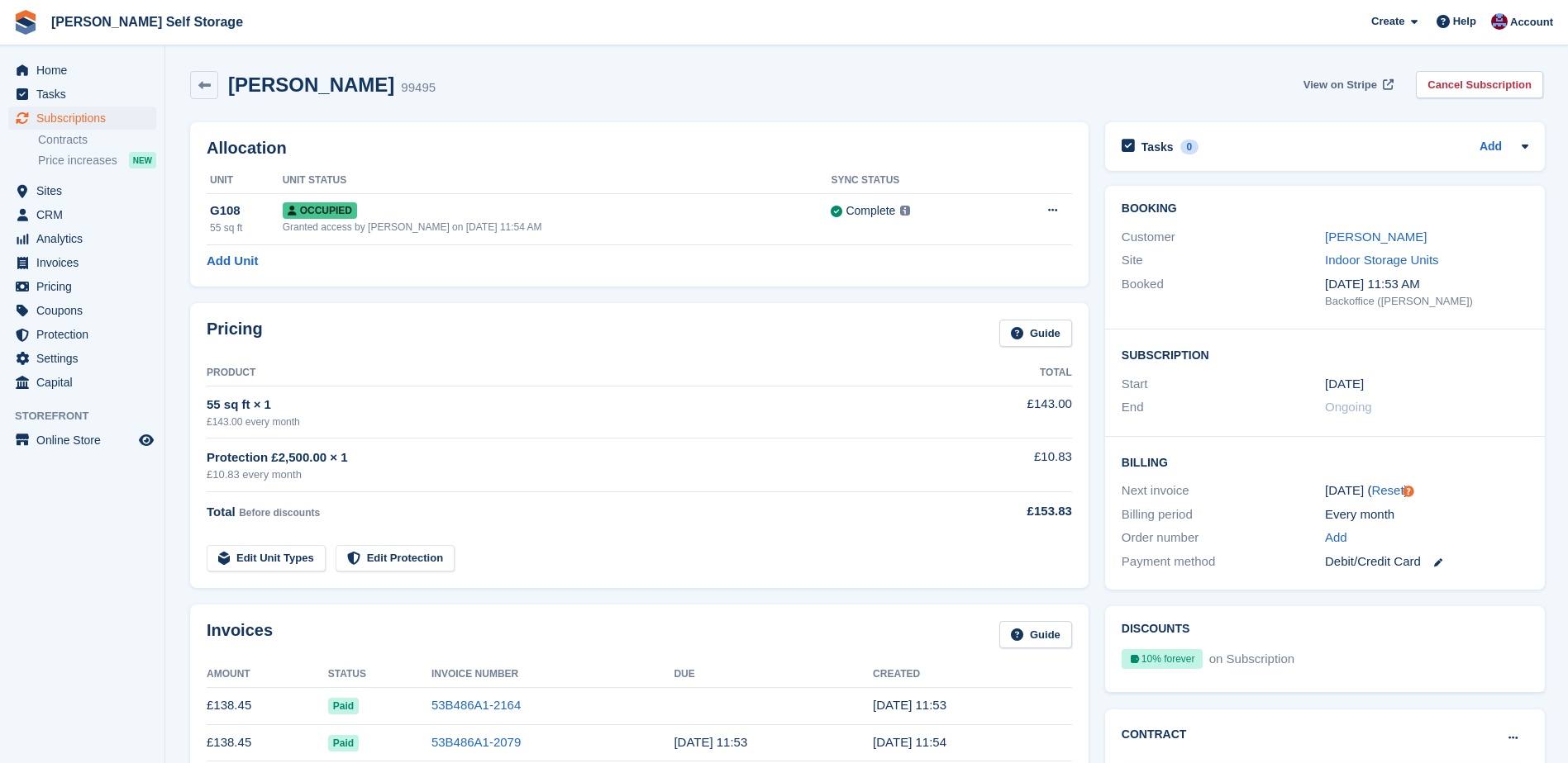
click at [1342, 82] on span "View on Stripe" at bounding box center [1340, 85] width 73 height 16
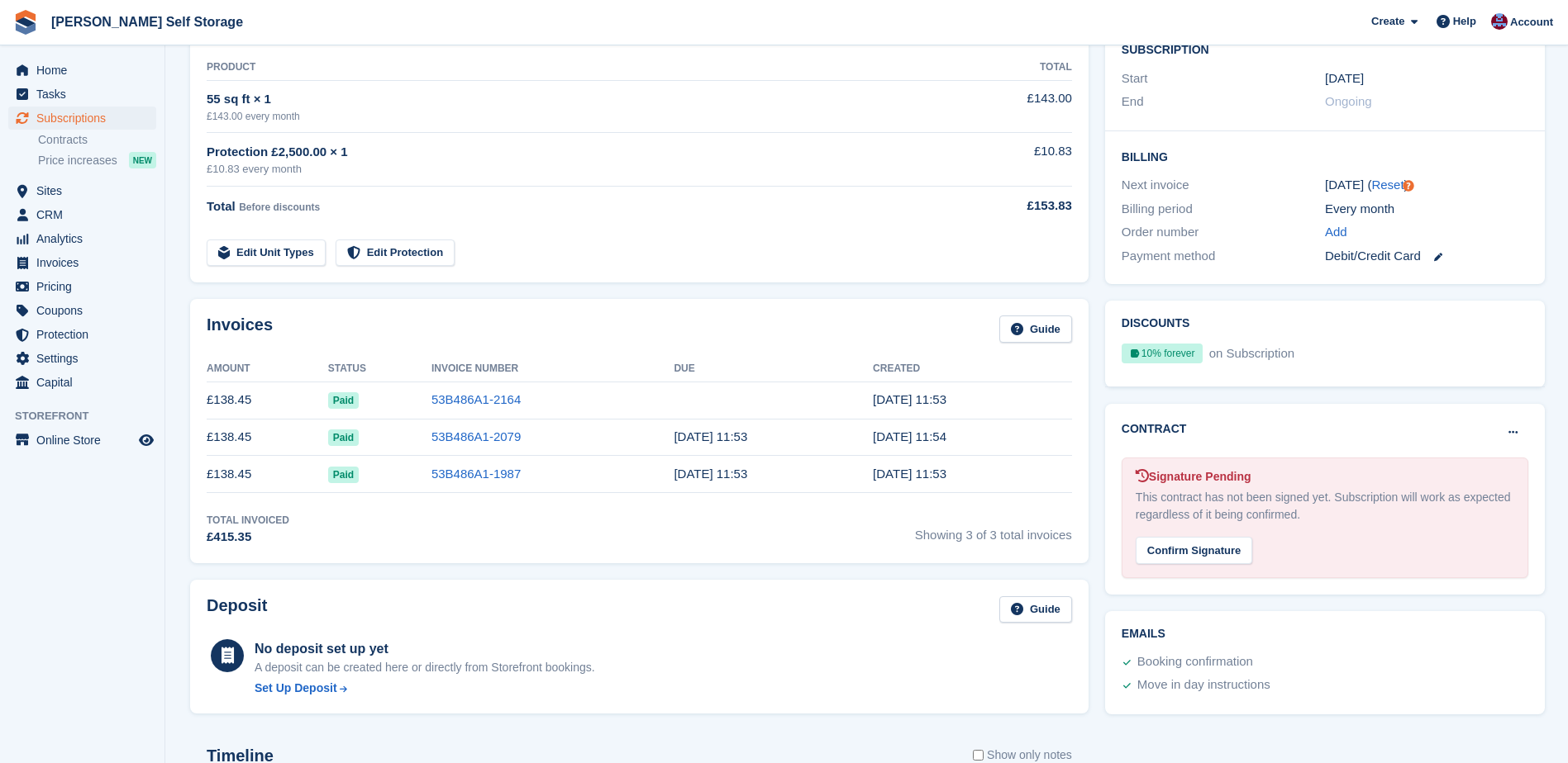
scroll to position [331, 0]
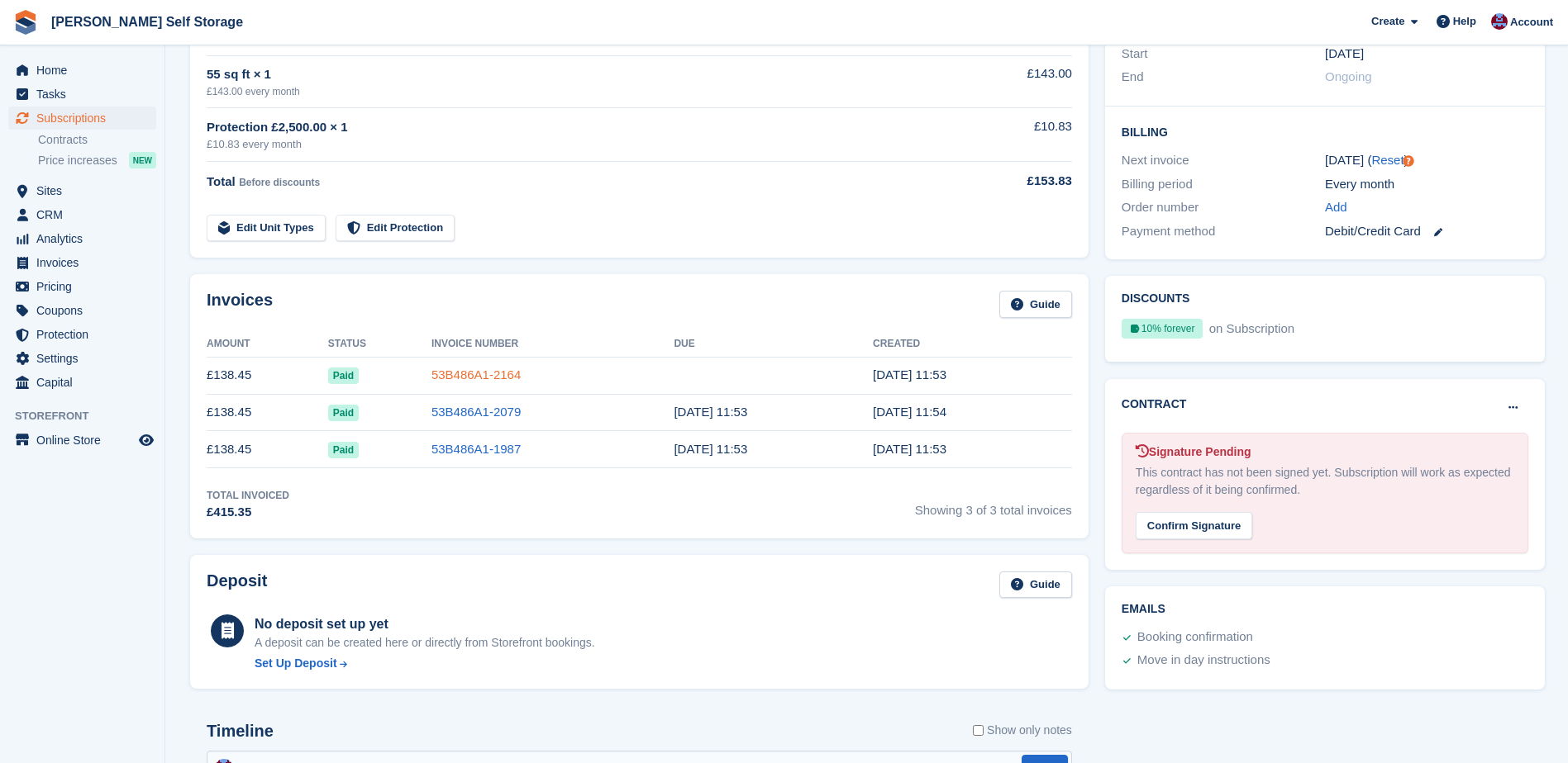
click at [453, 371] on link "53B486A1-2164" at bounding box center [476, 374] width 90 height 14
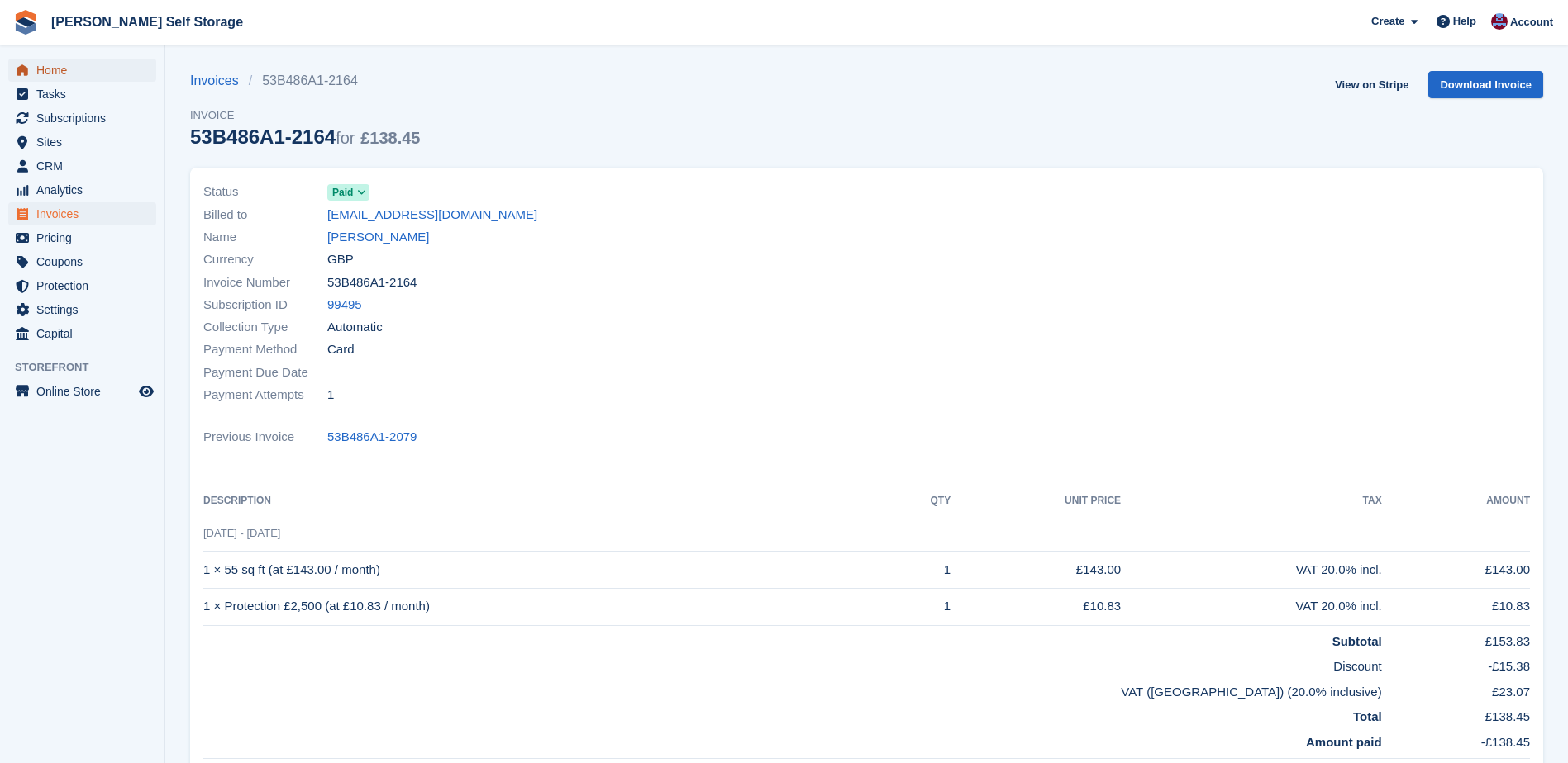
click at [79, 76] on span "Home" at bounding box center [86, 69] width 99 height 23
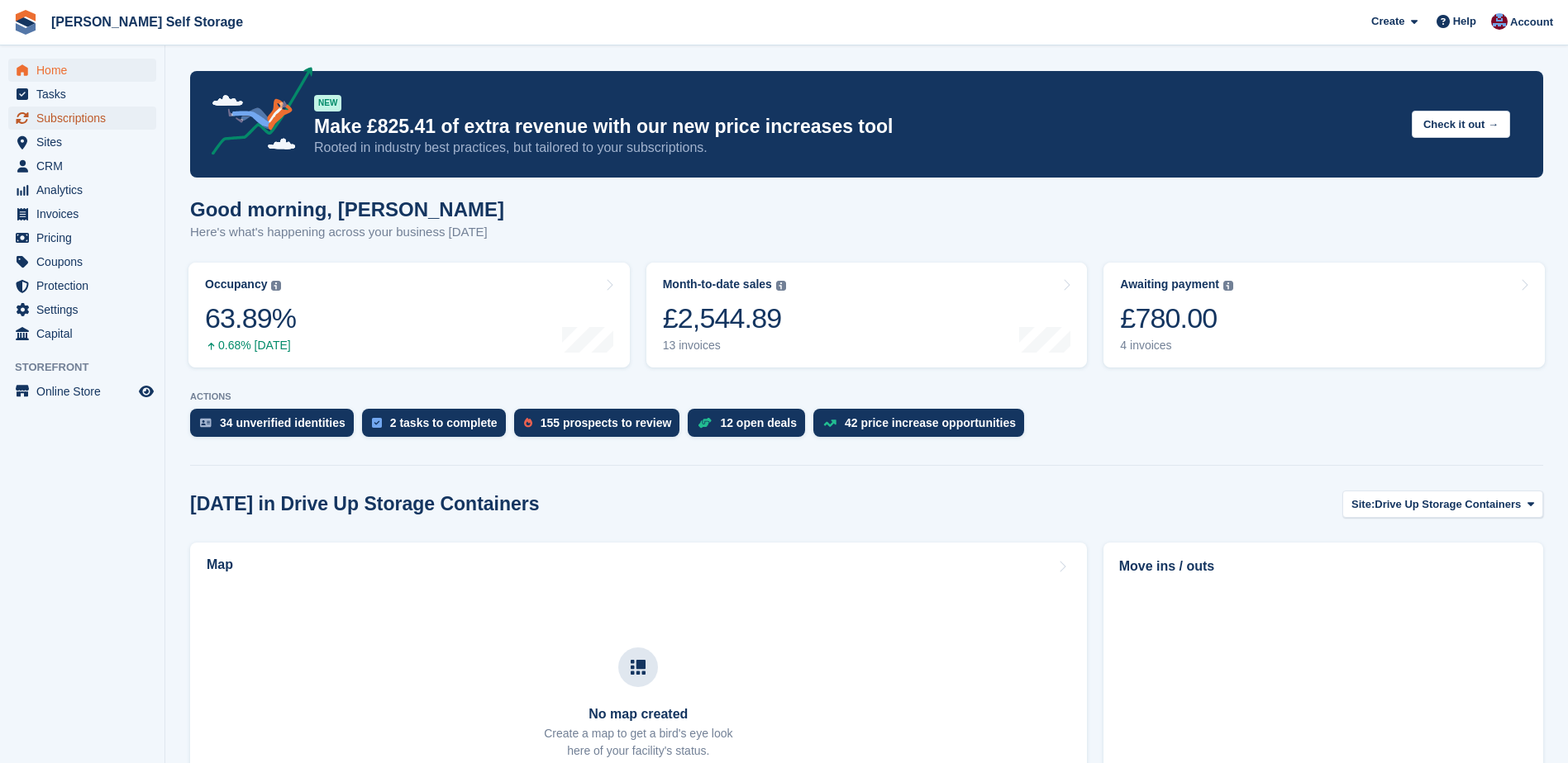
click at [54, 110] on span "Subscriptions" at bounding box center [86, 118] width 99 height 23
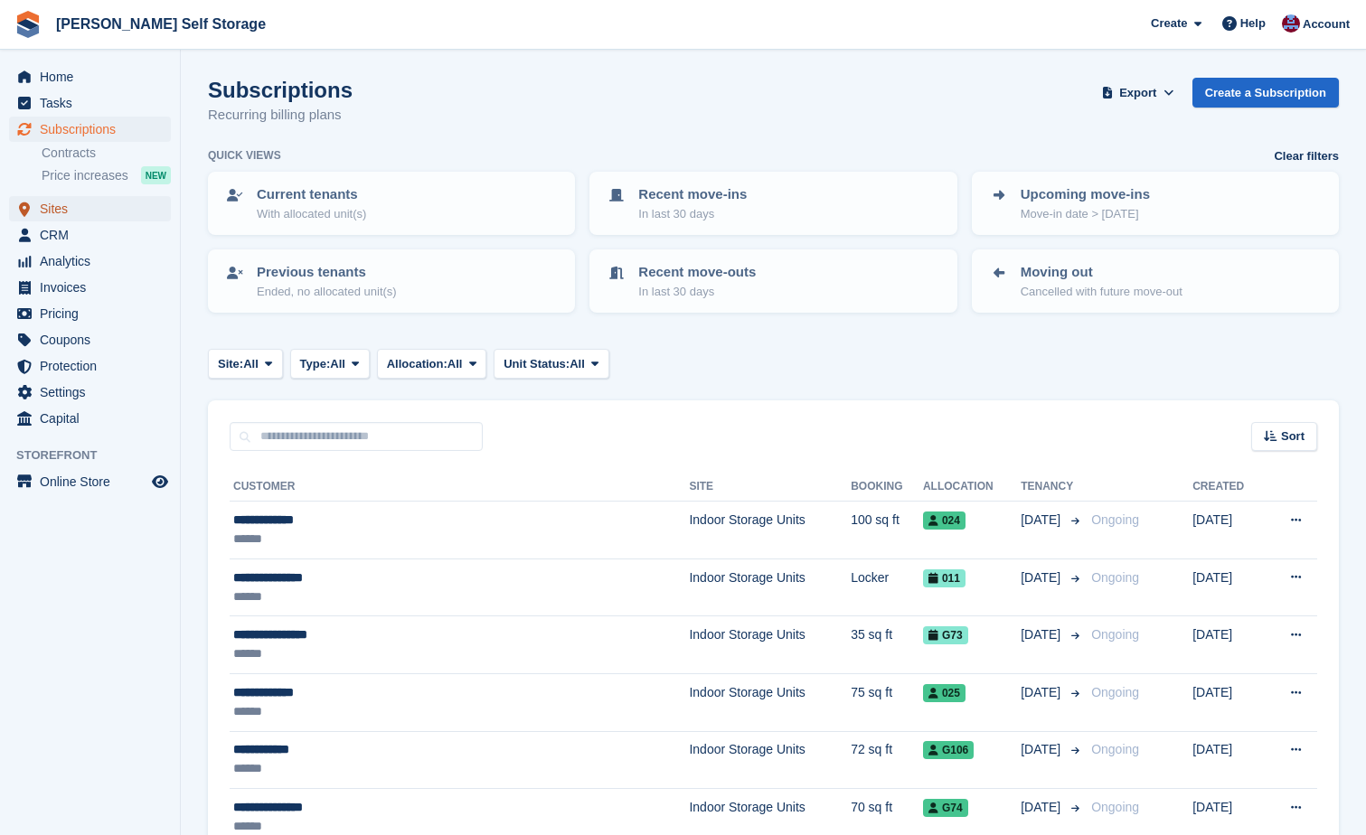
click at [75, 207] on span "Sites" at bounding box center [94, 208] width 108 height 25
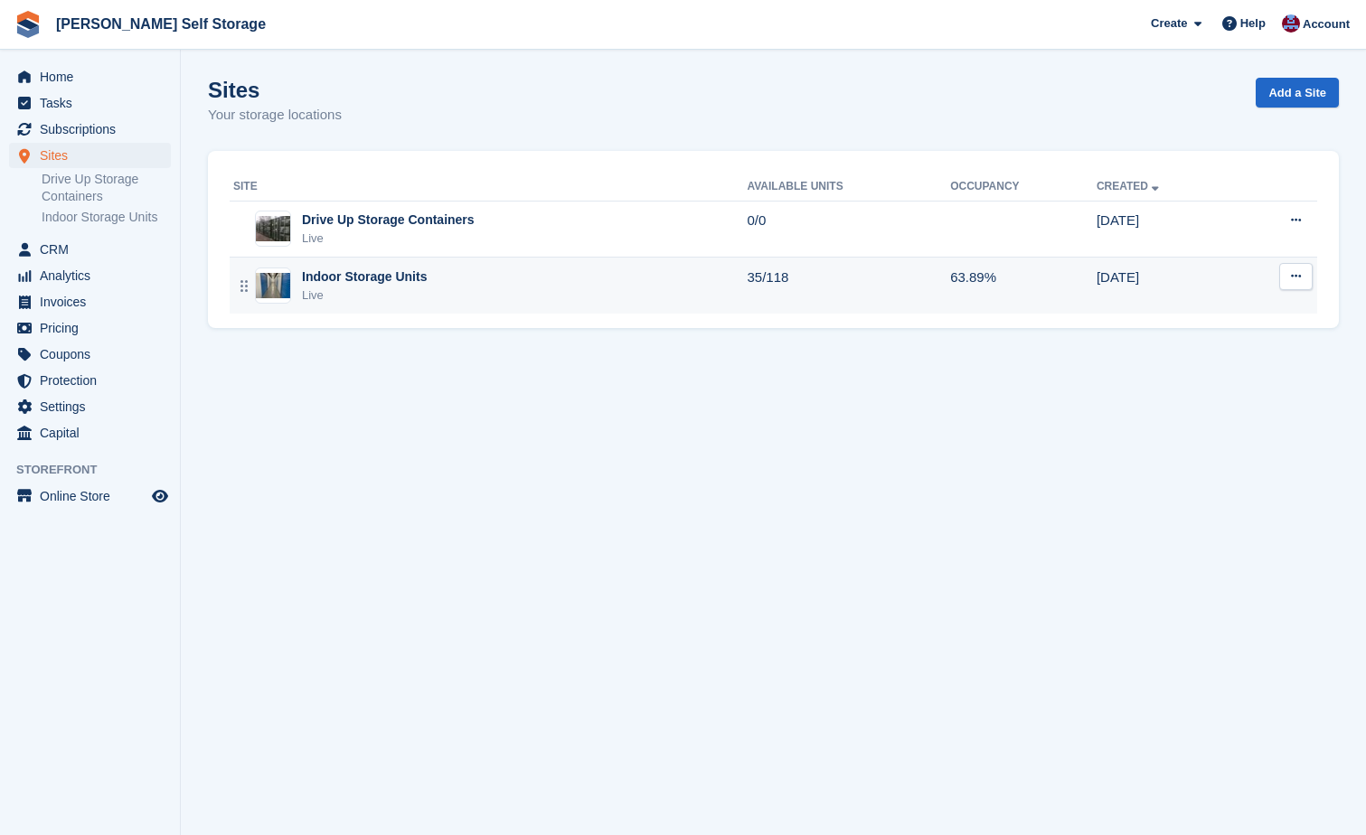
click at [344, 275] on div "Indoor Storage Units" at bounding box center [364, 277] width 125 height 19
